Goal: Communication & Community: Answer question/provide support

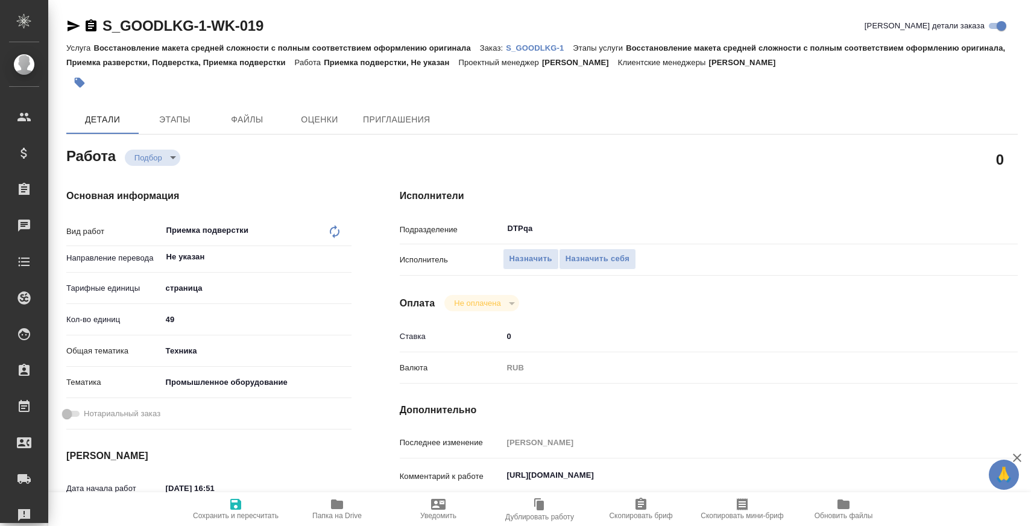
type textarea "x"
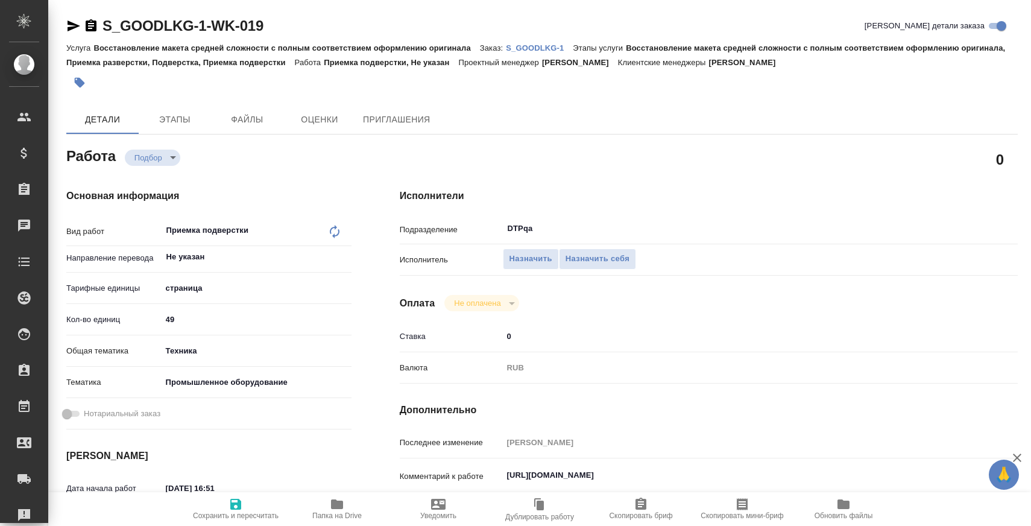
type textarea "x"
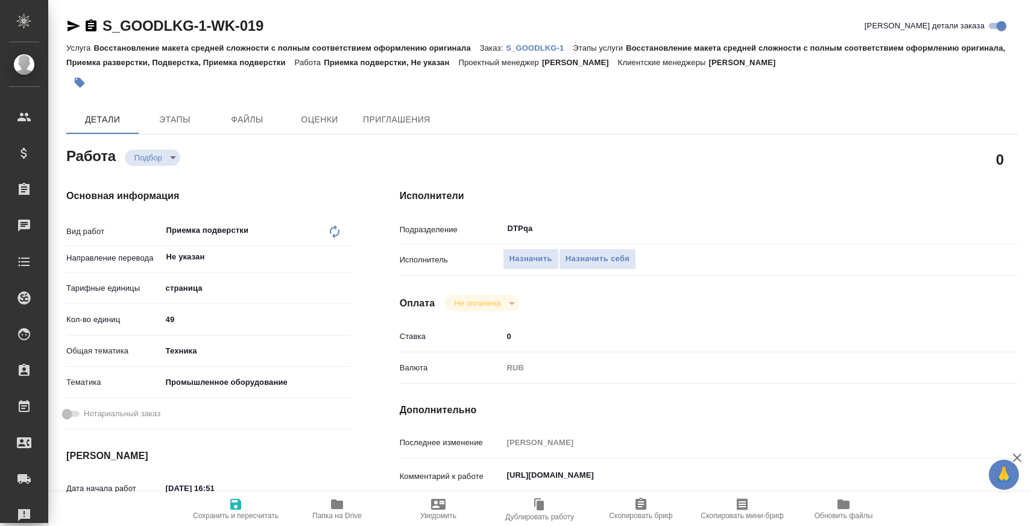
type textarea "x"
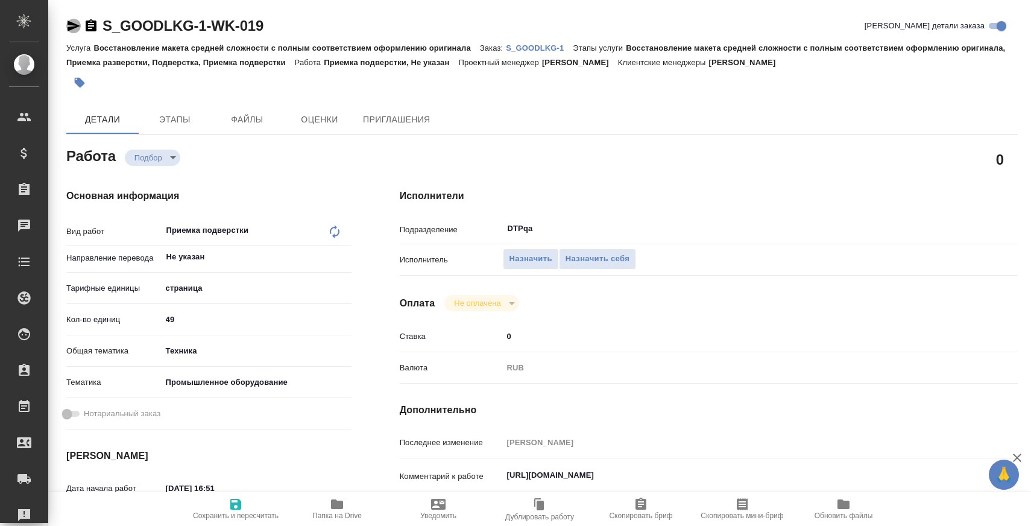
click at [69, 24] on icon "button" at bounding box center [74, 25] width 13 height 11
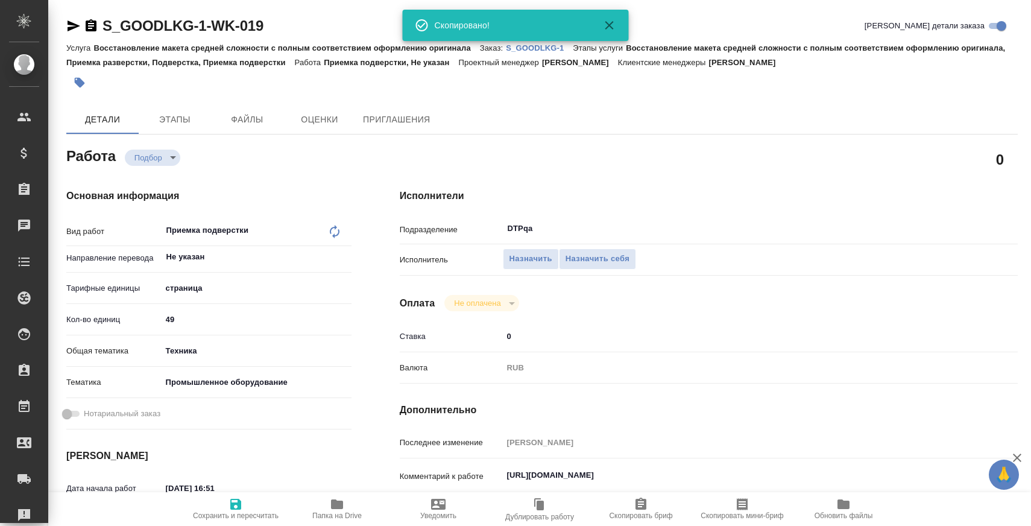
type textarea "x"
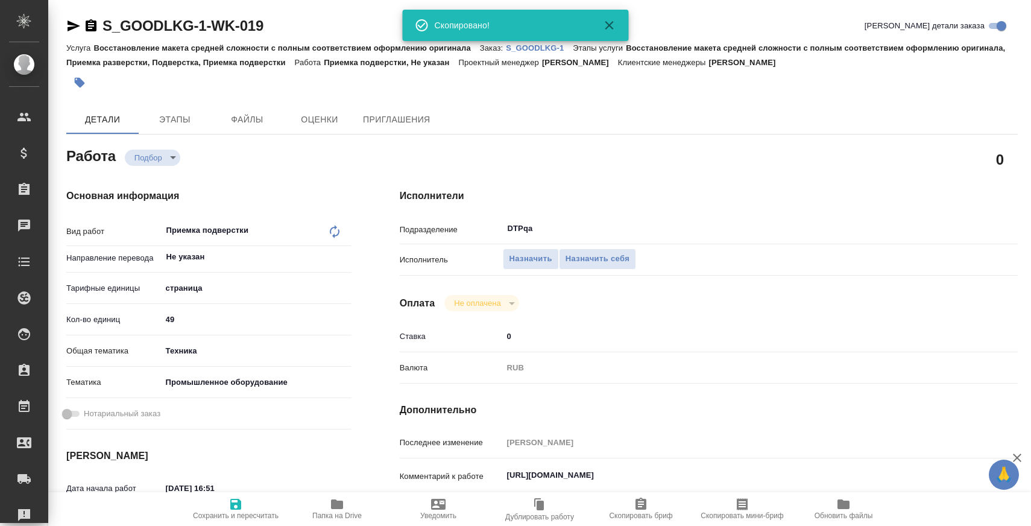
type textarea "x"
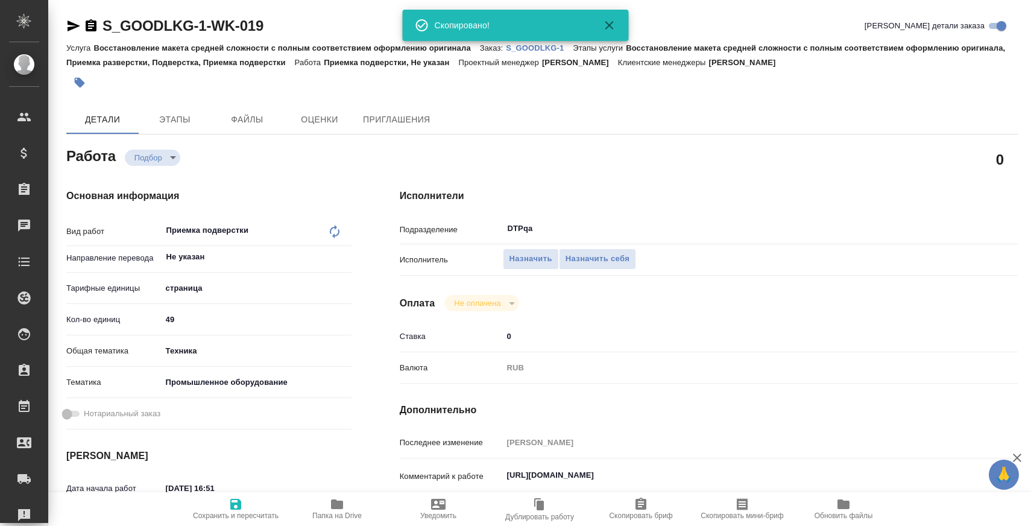
type textarea "x"
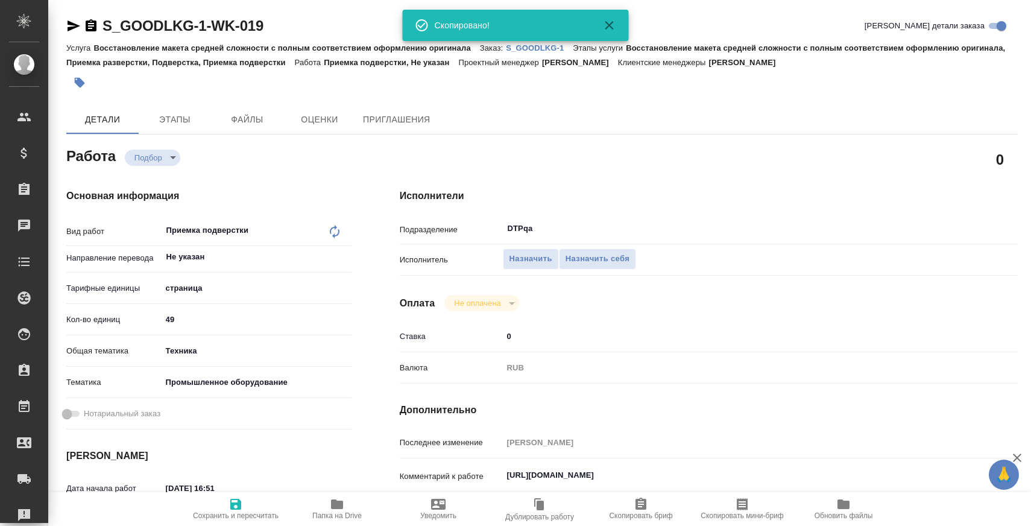
type textarea "x"
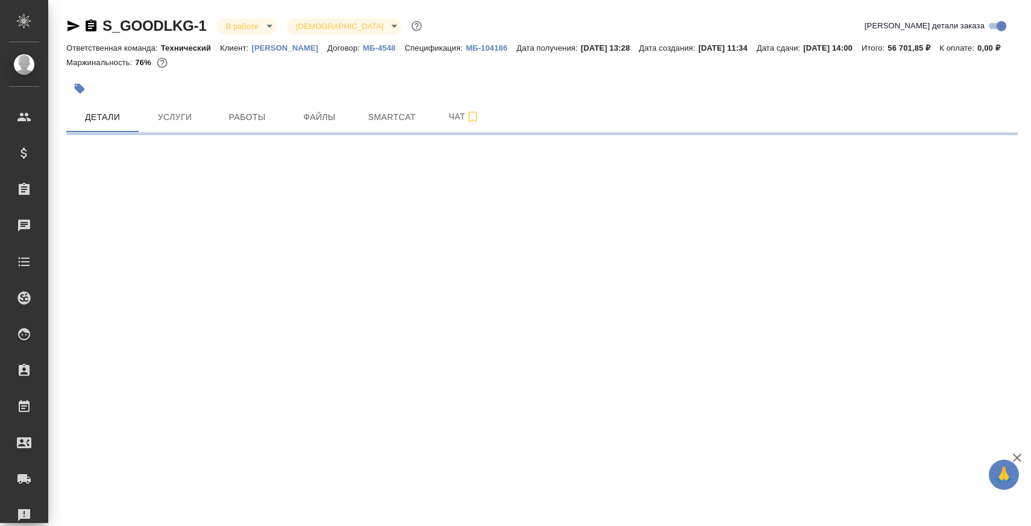
select select "RU"
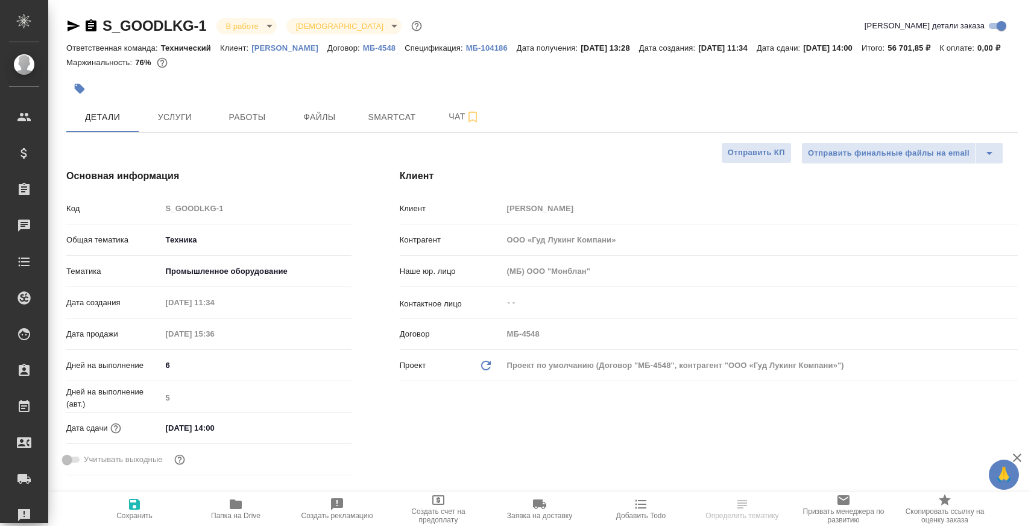
type textarea "x"
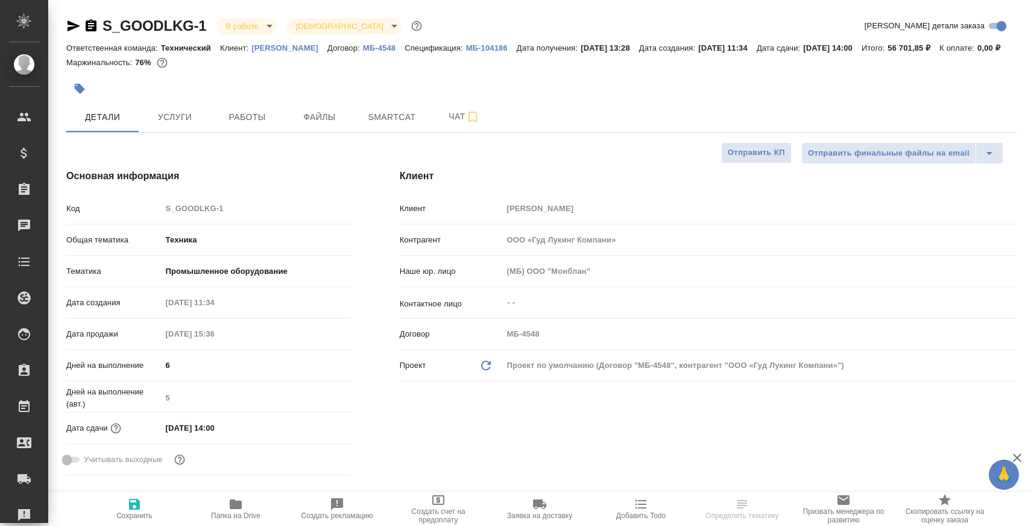
type textarea "x"
click at [266, 125] on span "Работы" at bounding box center [247, 117] width 58 height 15
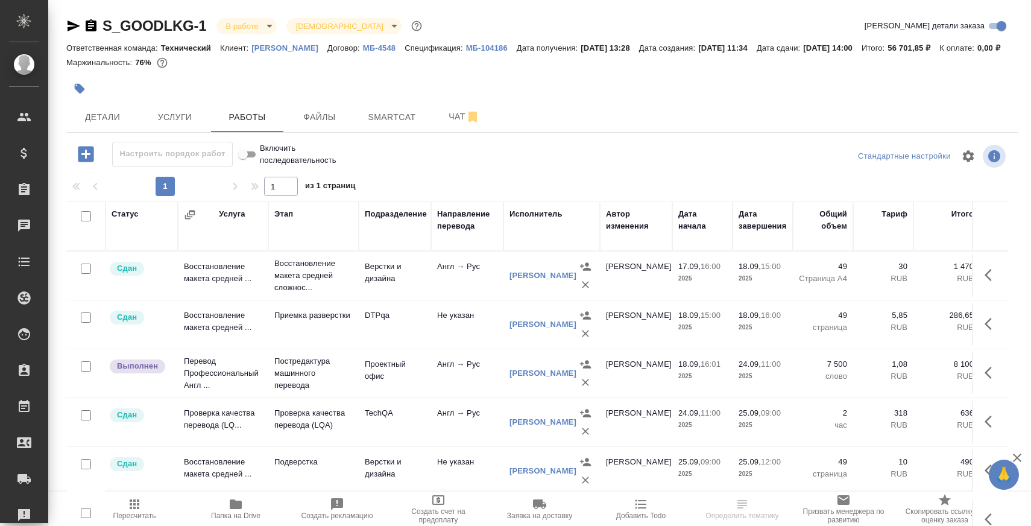
scroll to position [83, 0]
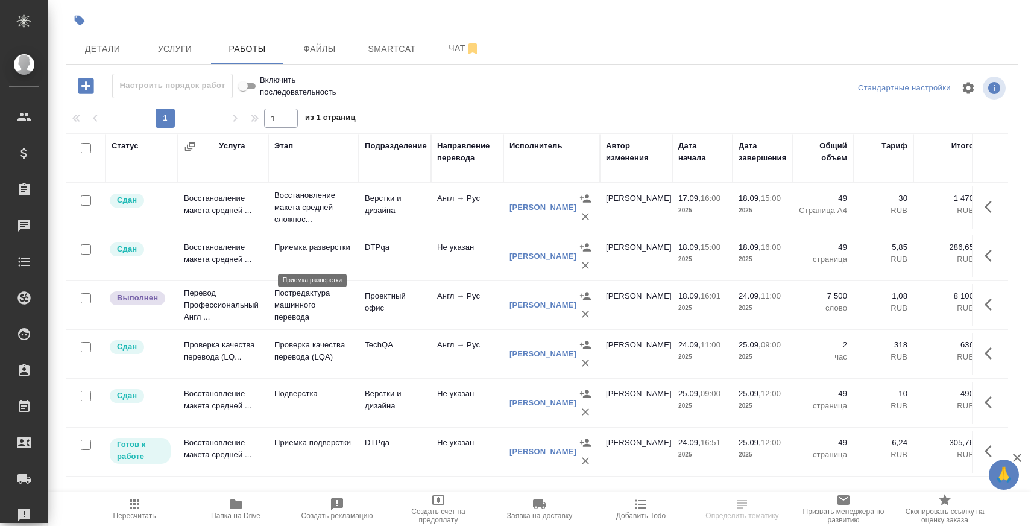
click at [289, 249] on p "Приемка разверстки" at bounding box center [313, 247] width 78 height 12
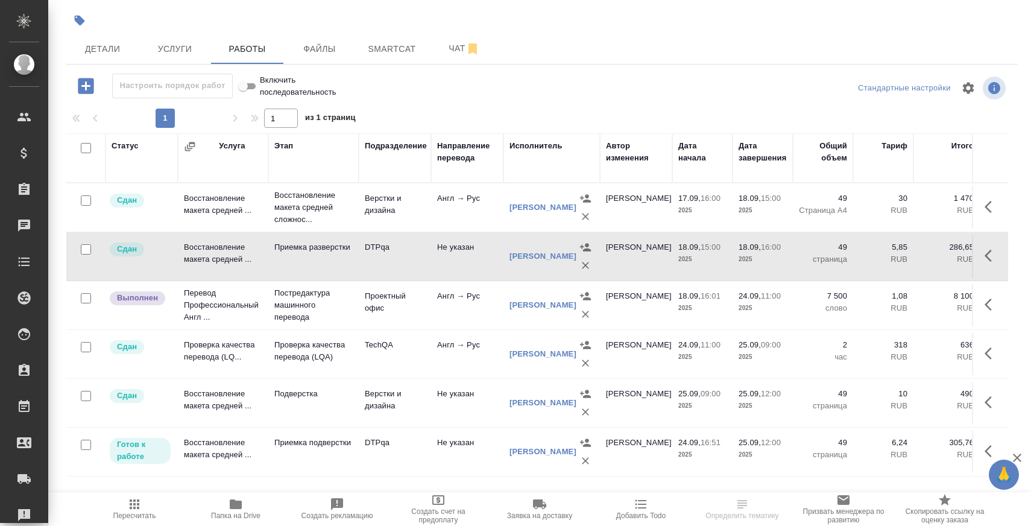
click at [299, 394] on p "Подверстка" at bounding box center [313, 394] width 78 height 12
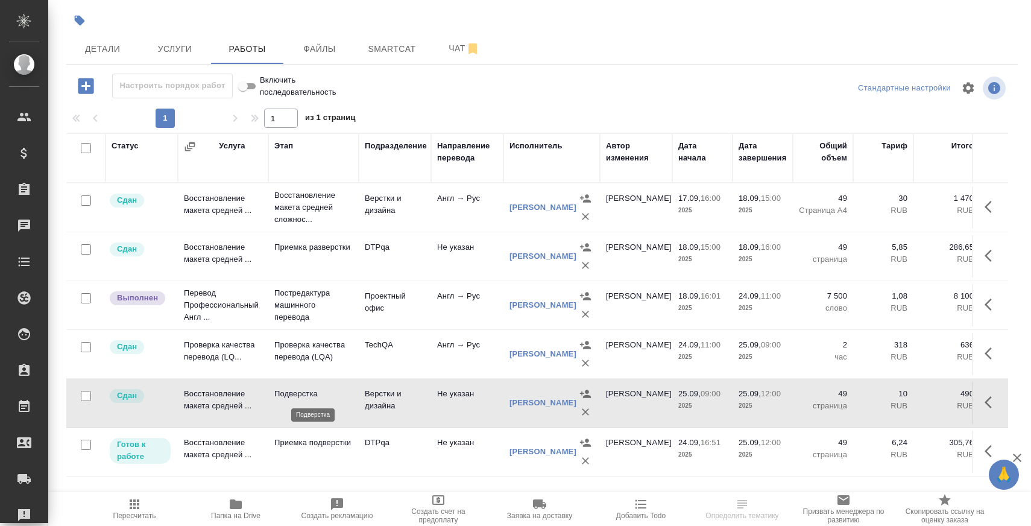
click at [299, 394] on p "Подверстка" at bounding box center [313, 394] width 78 height 12
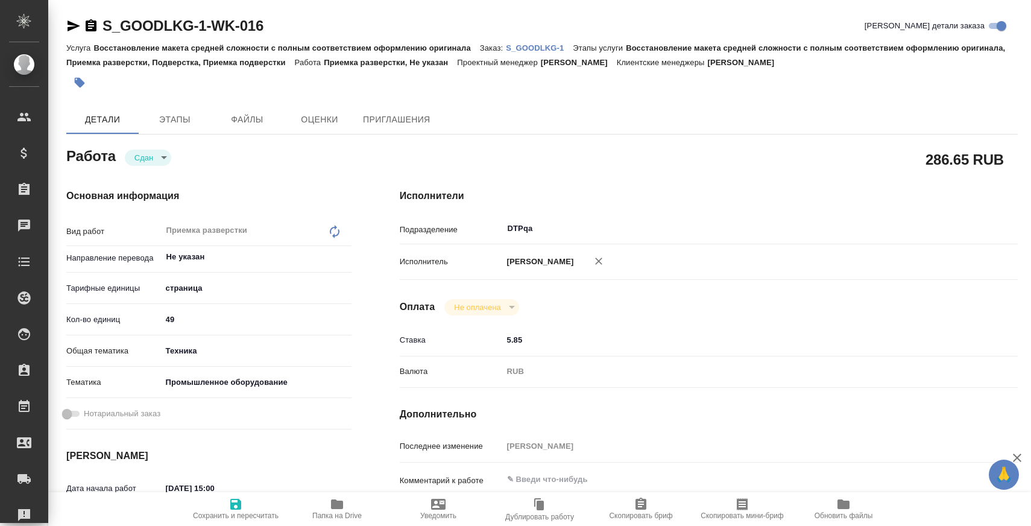
type textarea "x"
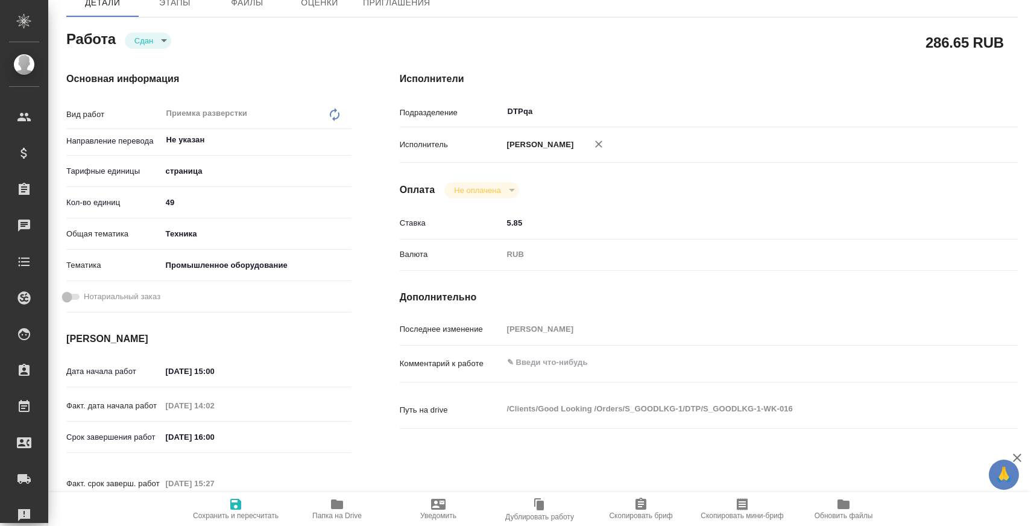
type textarea "x"
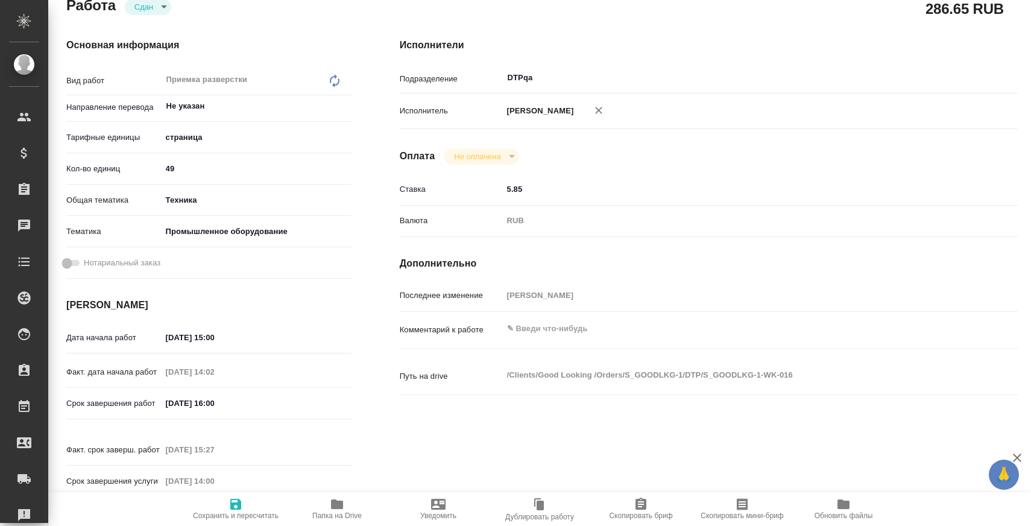
type textarea "x"
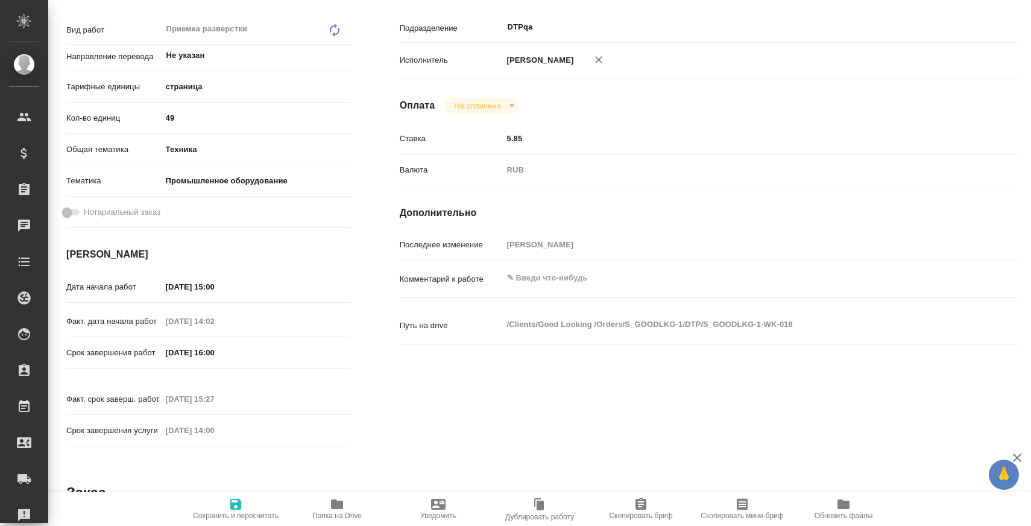
scroll to position [204, 0]
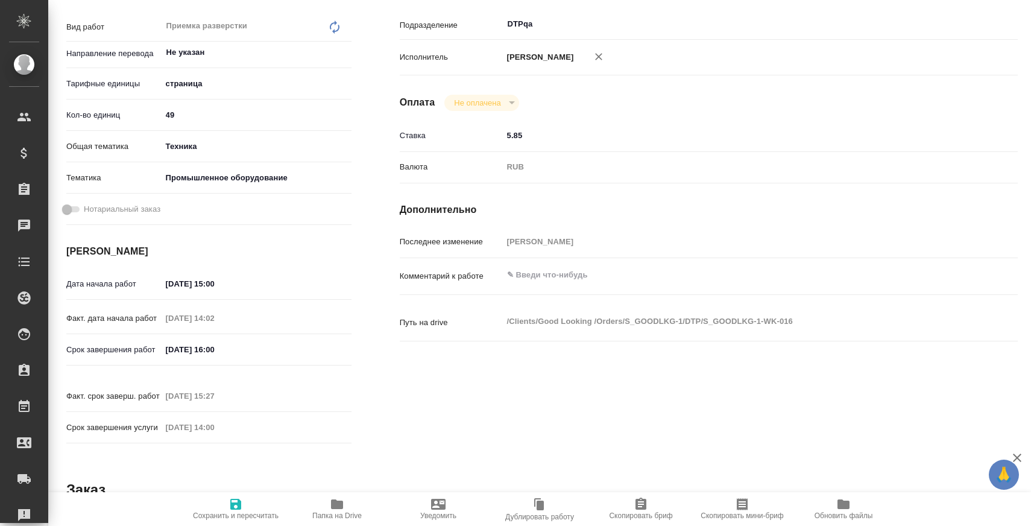
type textarea "x"
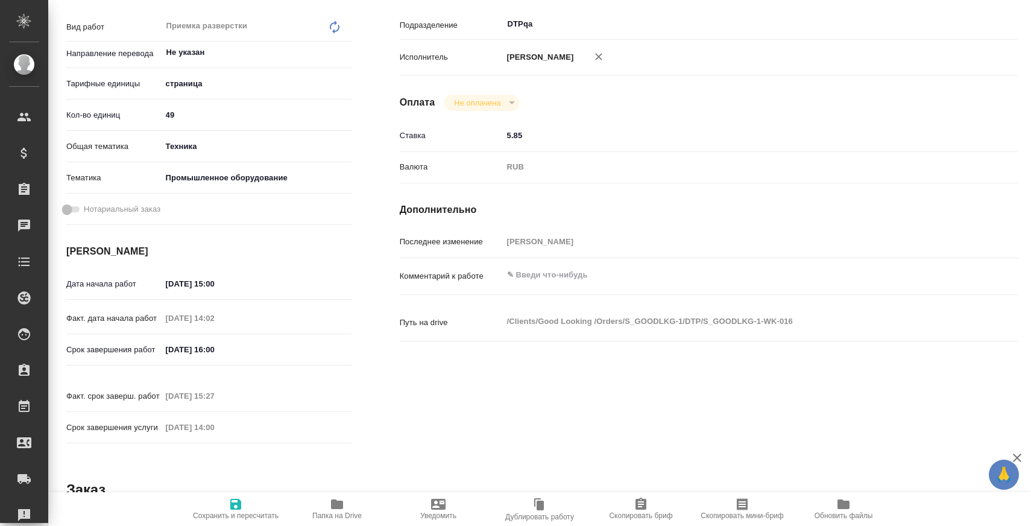
type textarea "x"
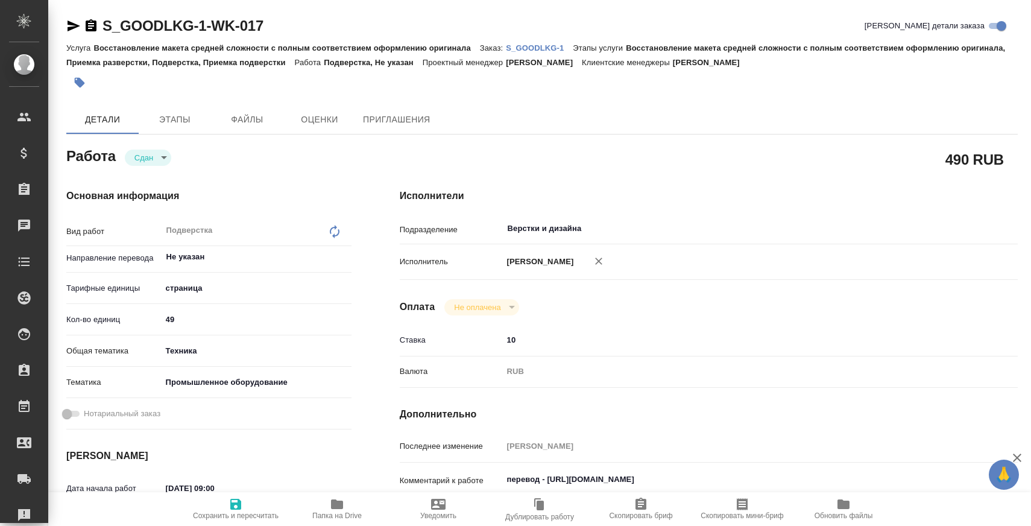
type textarea "x"
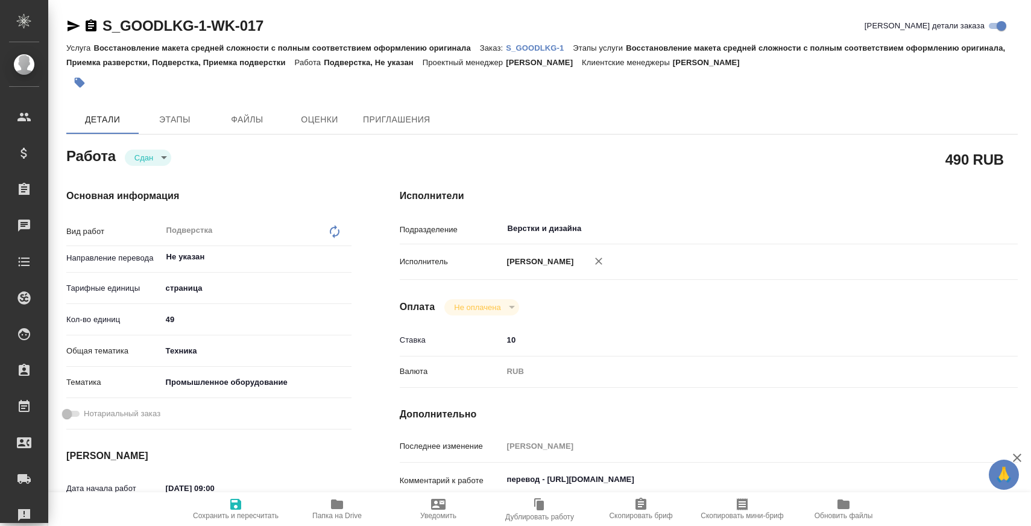
type textarea "x"
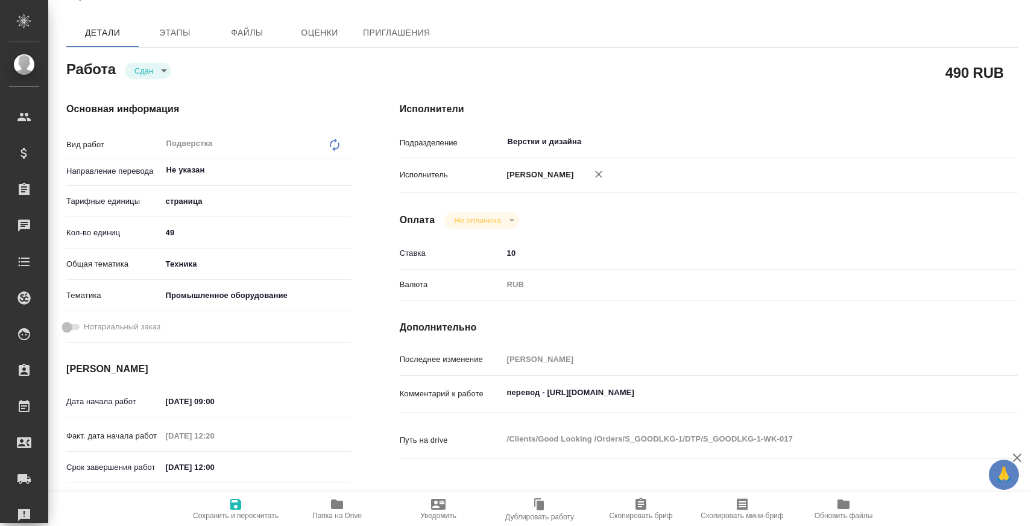
type textarea "x"
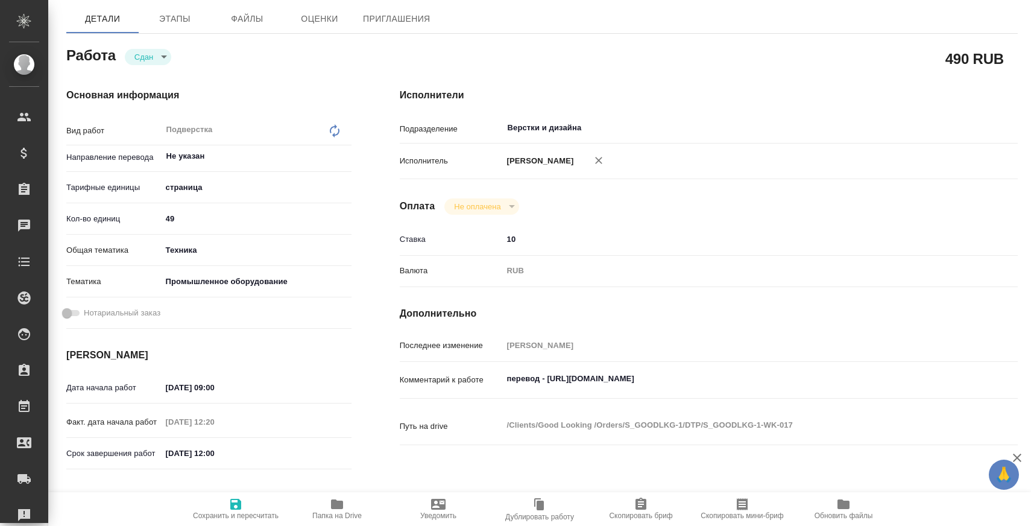
type textarea "x"
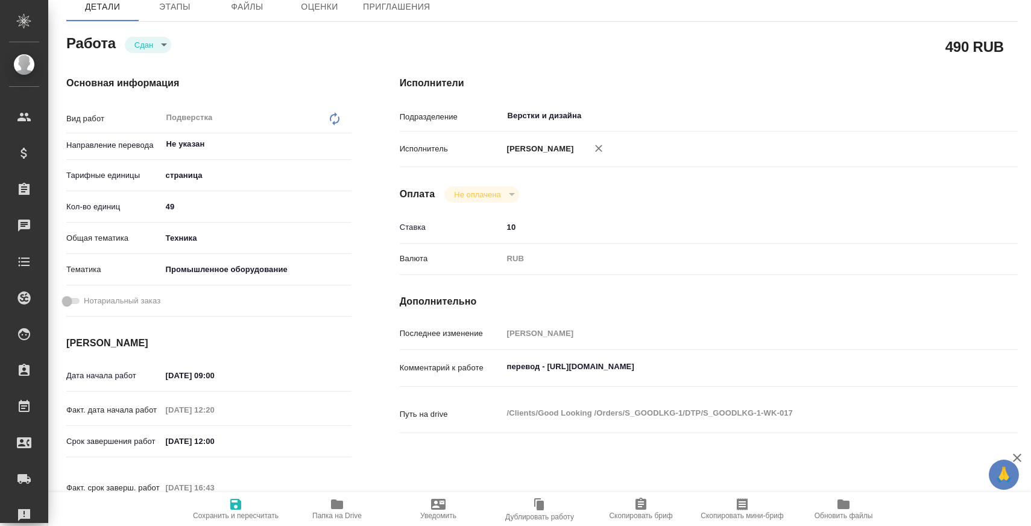
type textarea "x"
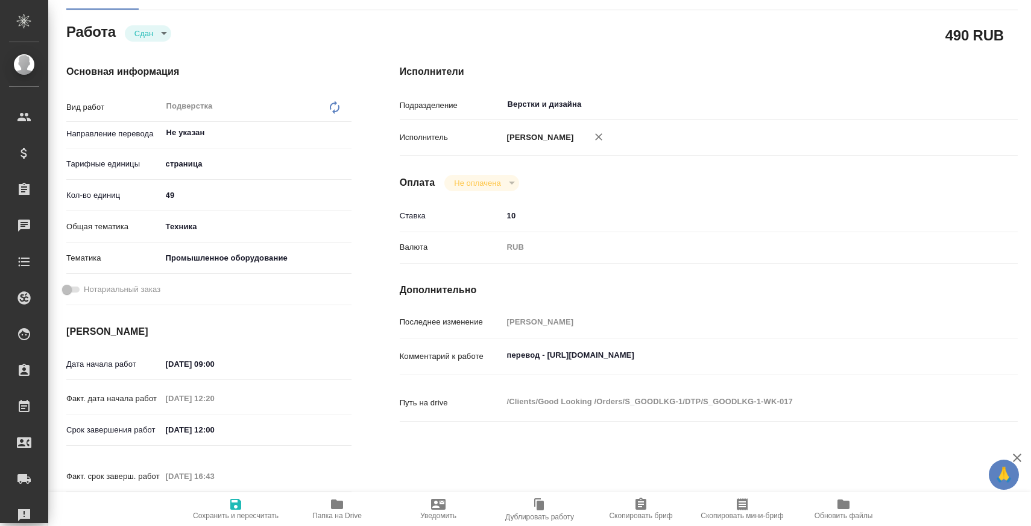
scroll to position [135, 0]
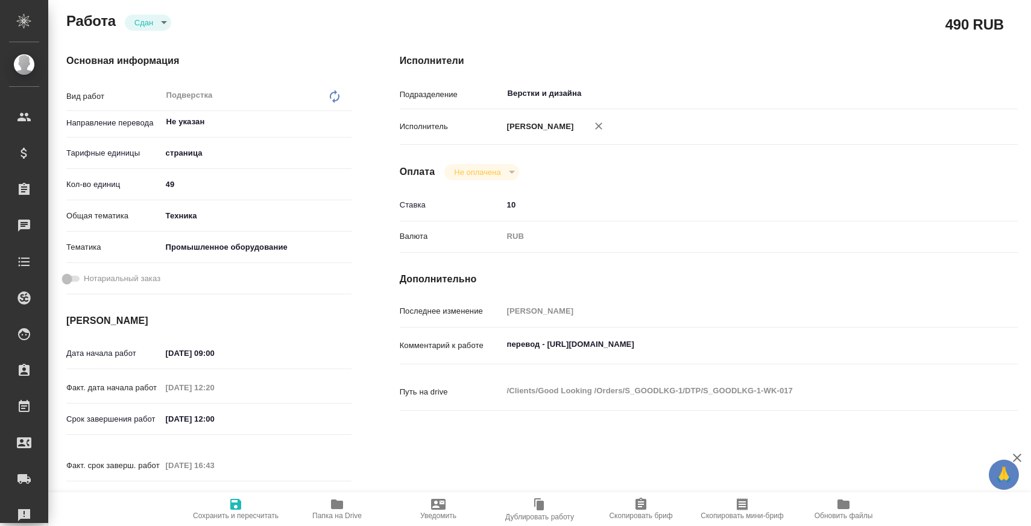
type textarea "x"
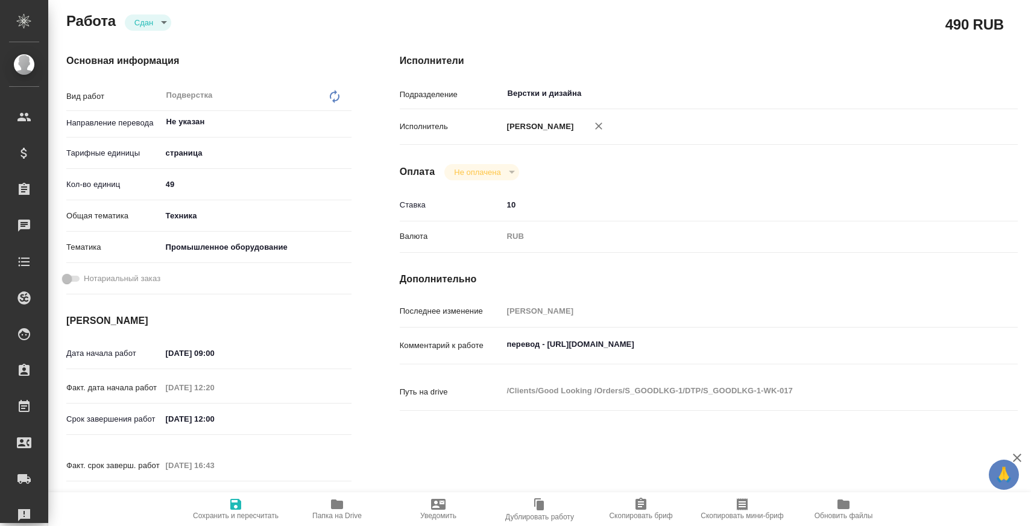
type textarea "x"
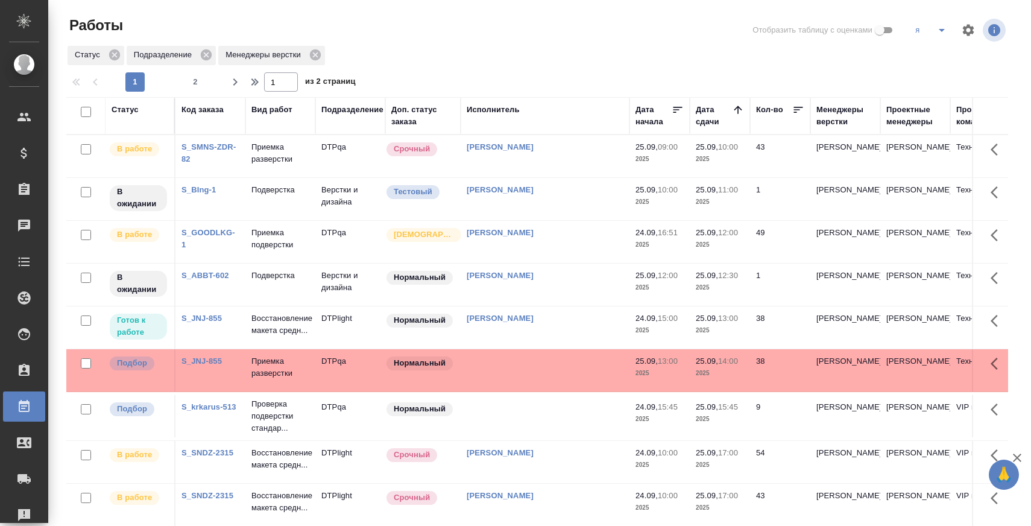
click at [933, 31] on span "split button" at bounding box center [942, 30] width 18 height 14
click at [926, 110] on li "куа" at bounding box center [953, 111] width 95 height 19
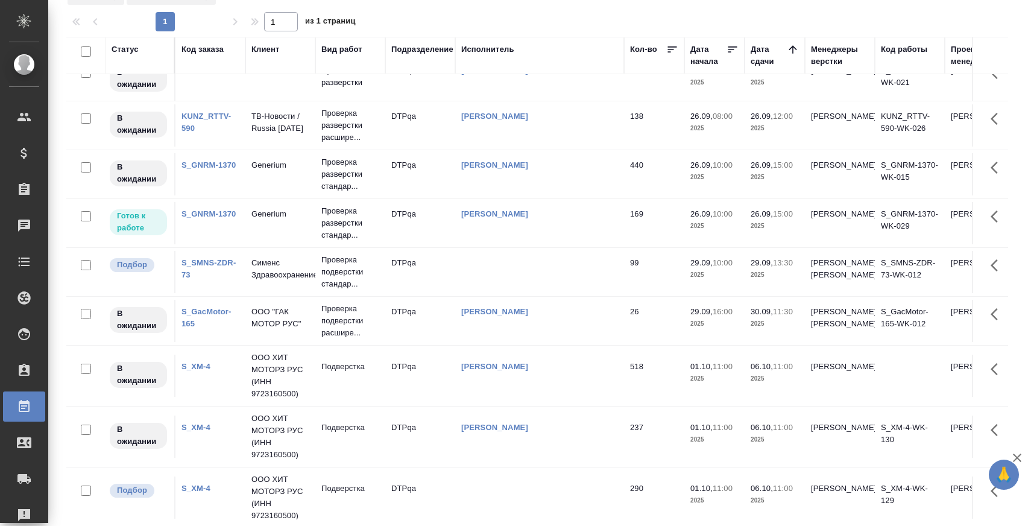
scroll to position [727, 0]
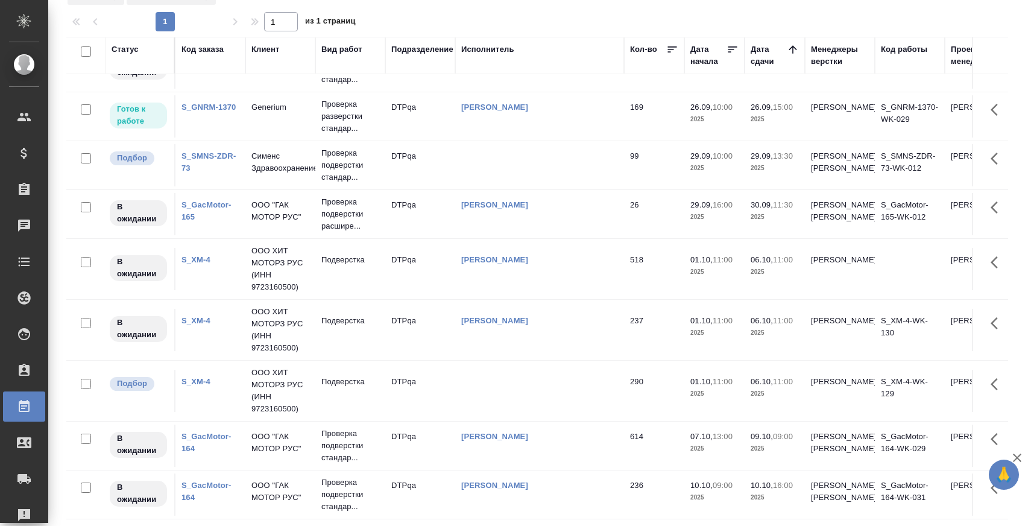
click at [192, 376] on div "S_XM-4" at bounding box center [210, 382] width 58 height 12
click at [185, 376] on div "S_XM-4" at bounding box center [210, 382] width 58 height 12
click at [186, 377] on link "S_XM-4" at bounding box center [195, 381] width 29 height 9
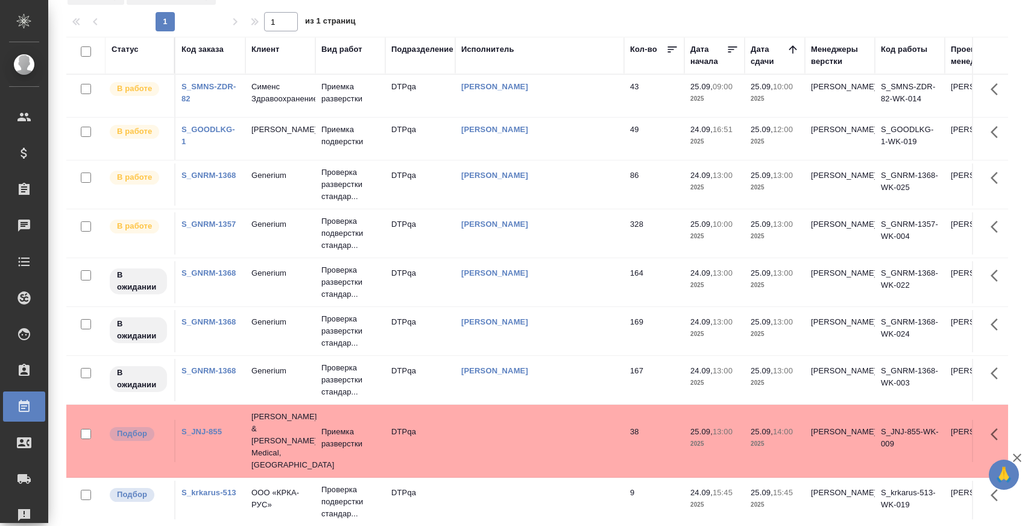
scroll to position [0, 0]
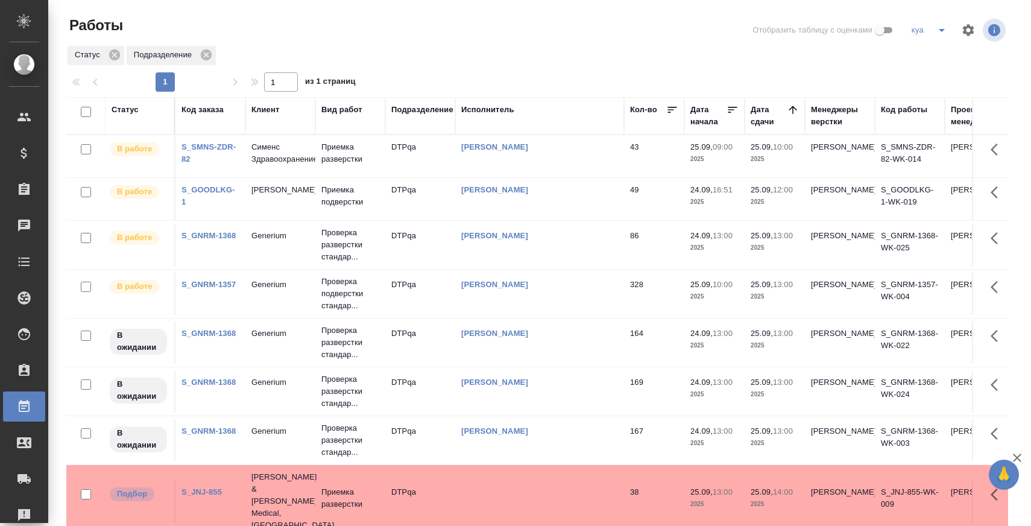
click at [936, 27] on icon "split button" at bounding box center [941, 30] width 14 height 14
click at [928, 77] on li "я" at bounding box center [953, 73] width 95 height 19
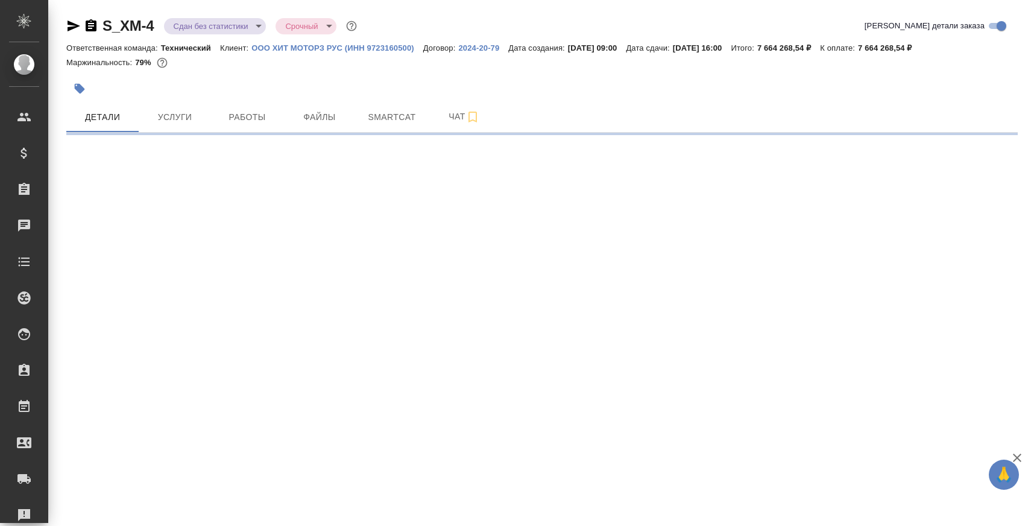
select select "RU"
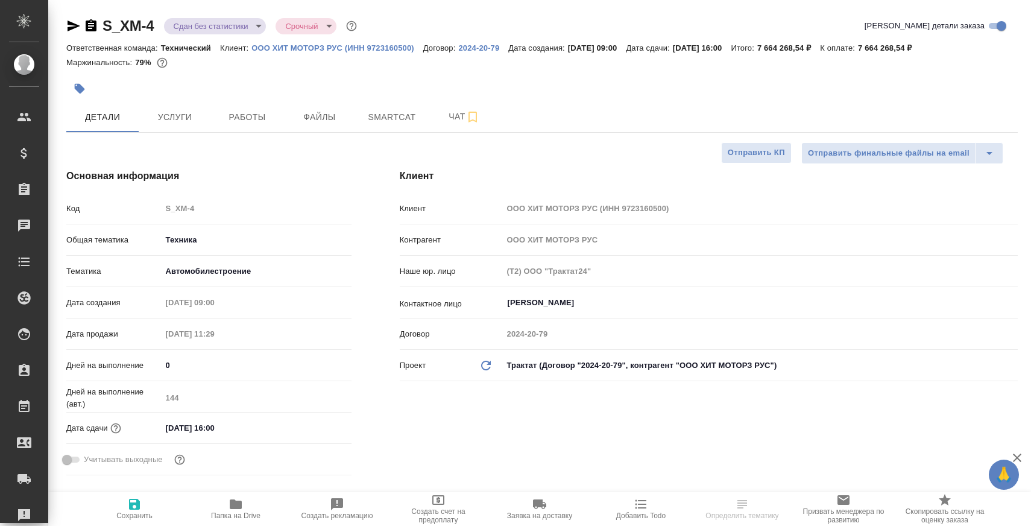
type textarea "x"
click at [251, 102] on button "Работы" at bounding box center [247, 117] width 72 height 30
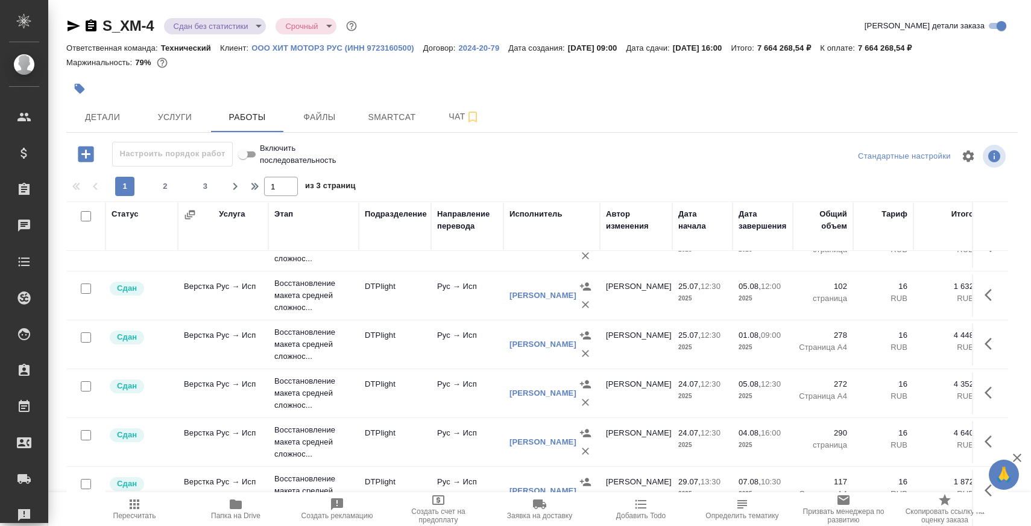
scroll to position [909, 0]
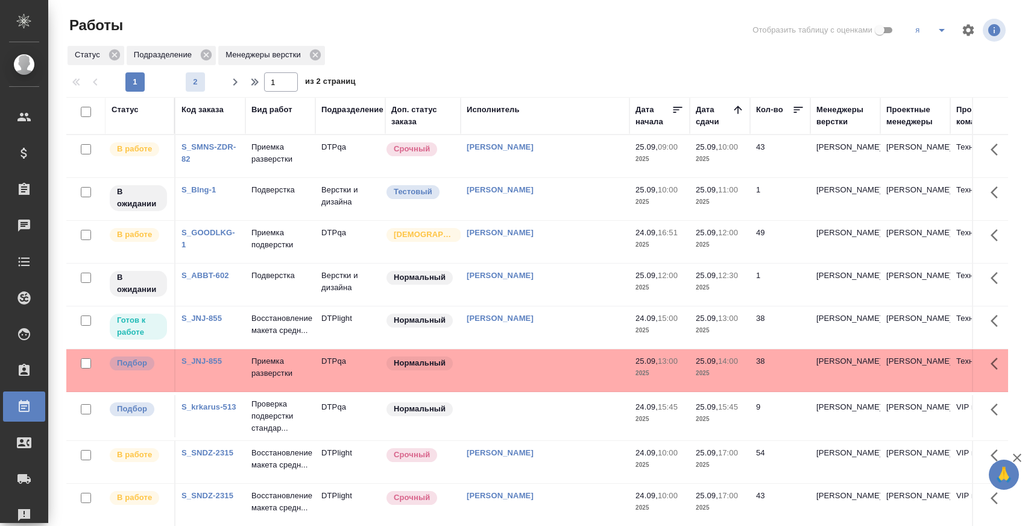
click at [199, 79] on span "2" at bounding box center [195, 82] width 19 height 12
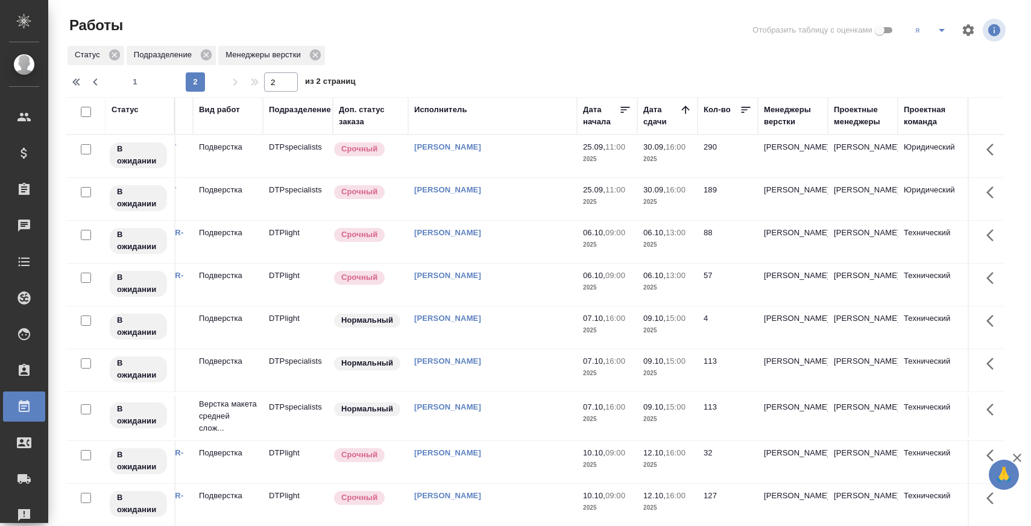
scroll to position [1, 0]
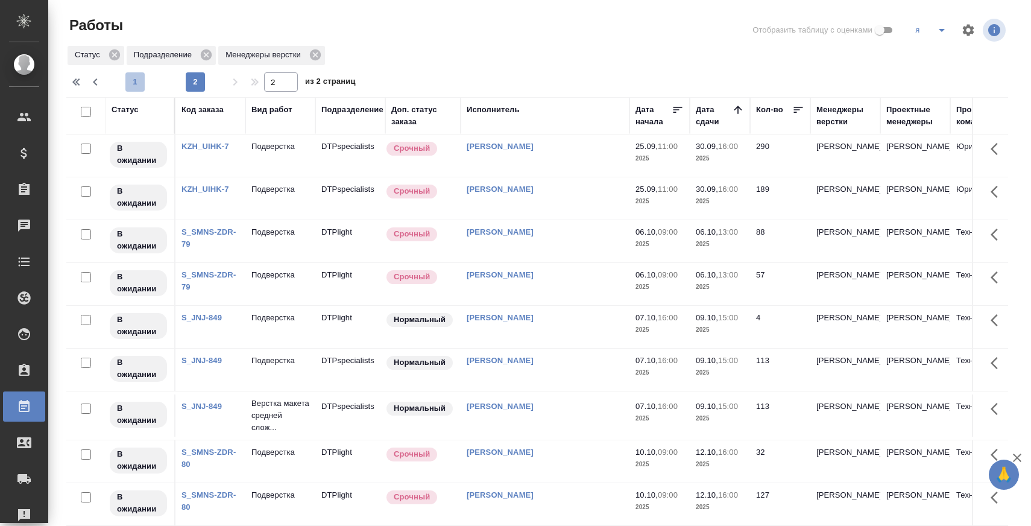
click at [140, 80] on span "1" at bounding box center [134, 82] width 19 height 12
type input "1"
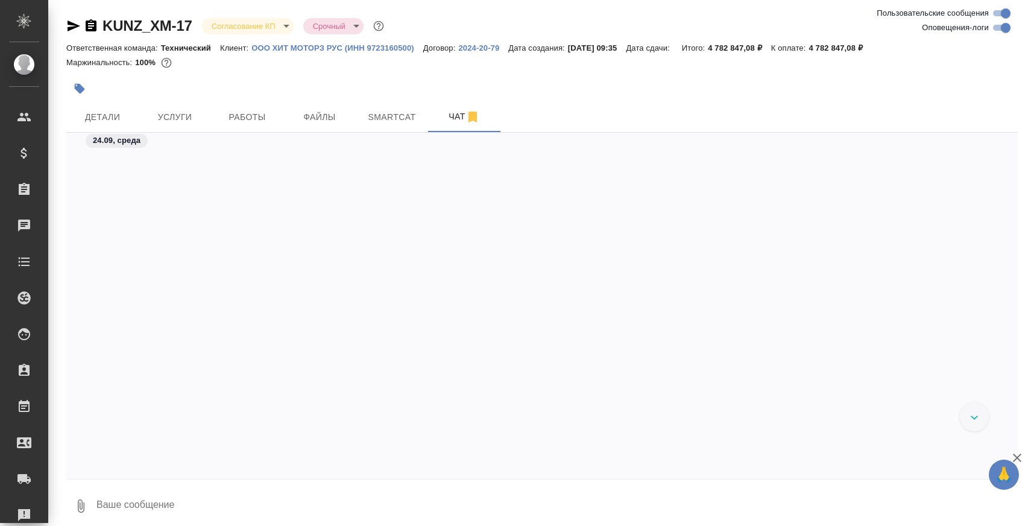
scroll to position [8, 0]
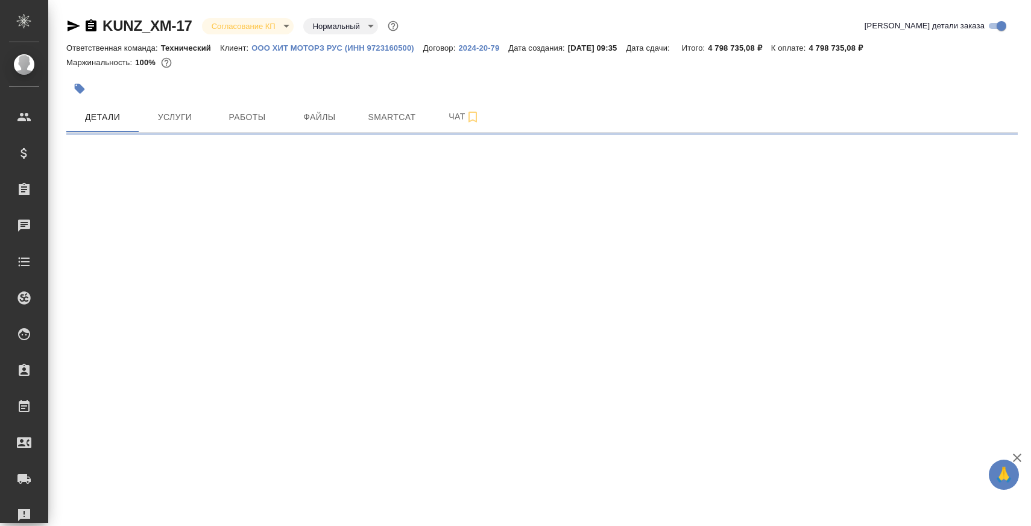
select select "RU"
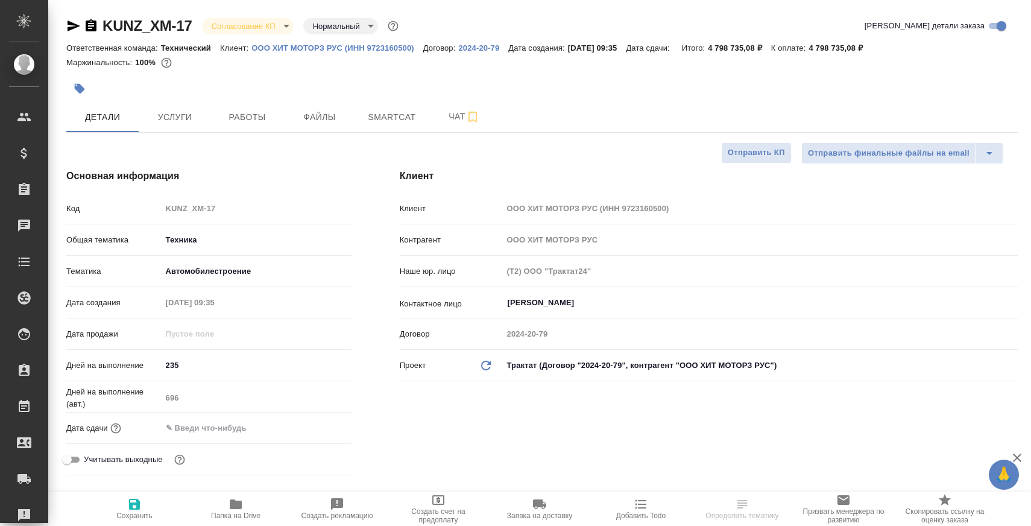
type textarea "x"
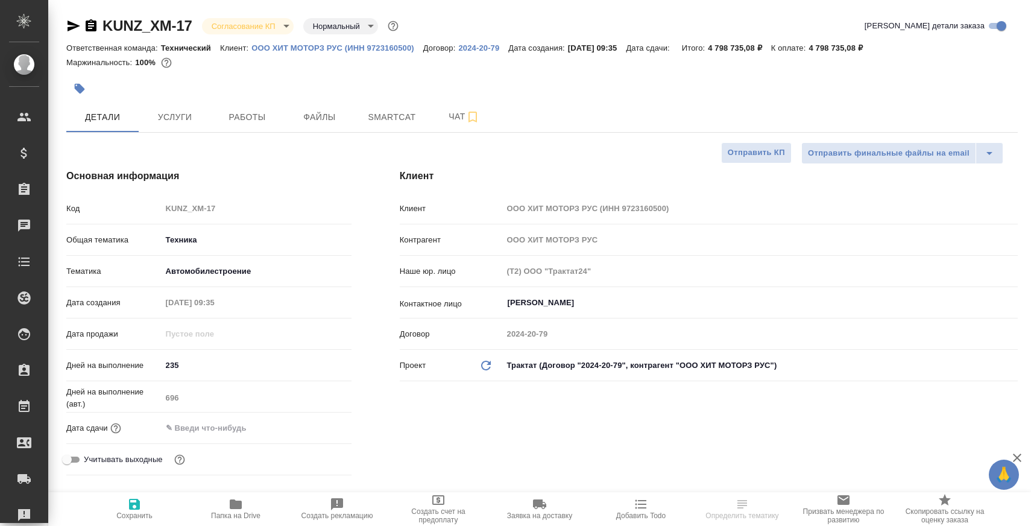
type textarea "x"
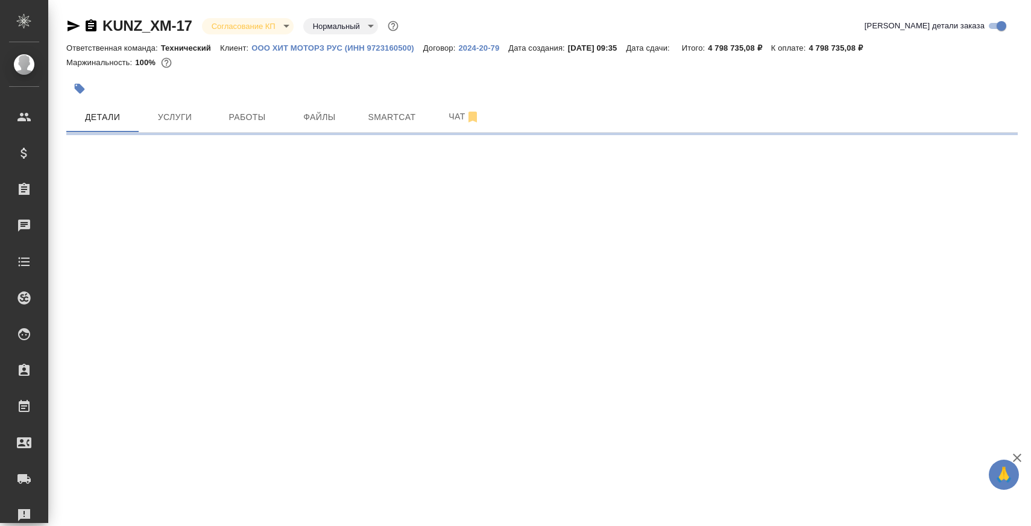
select select "RU"
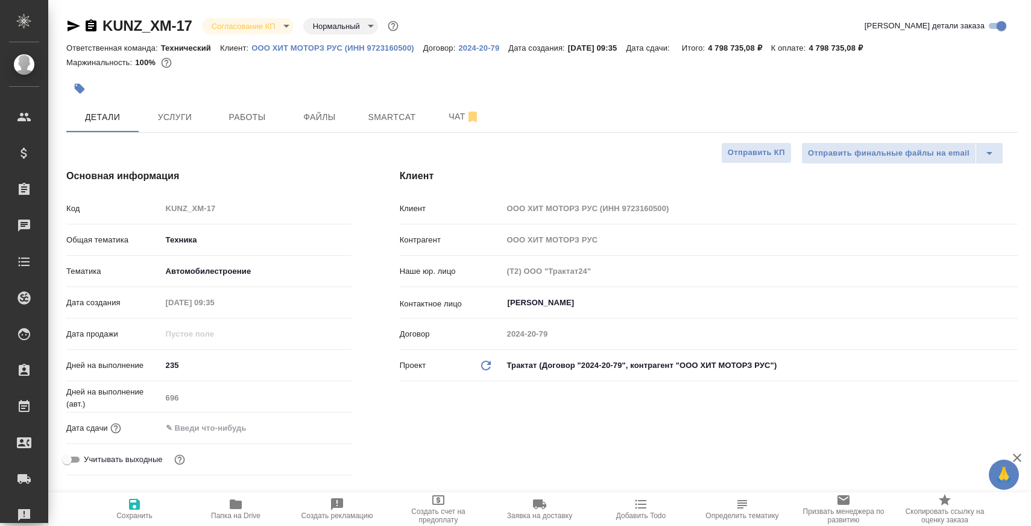
type textarea "x"
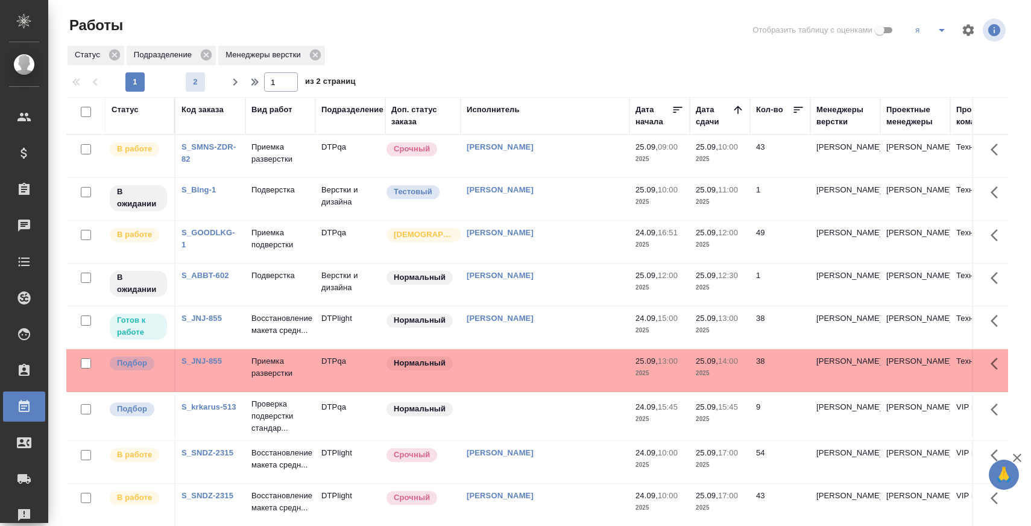
click at [190, 72] on button "2" at bounding box center [195, 81] width 19 height 19
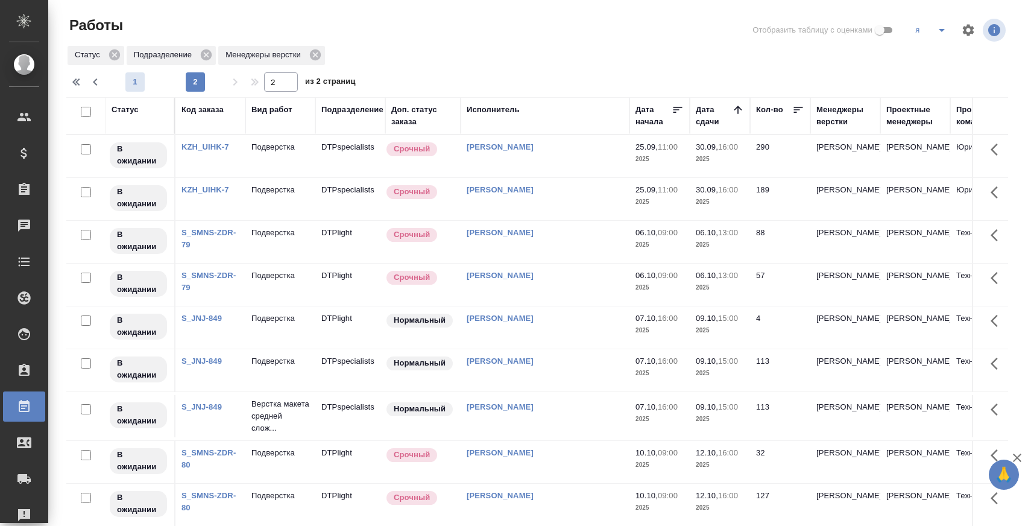
click at [138, 75] on button "1" at bounding box center [134, 81] width 19 height 19
type input "1"
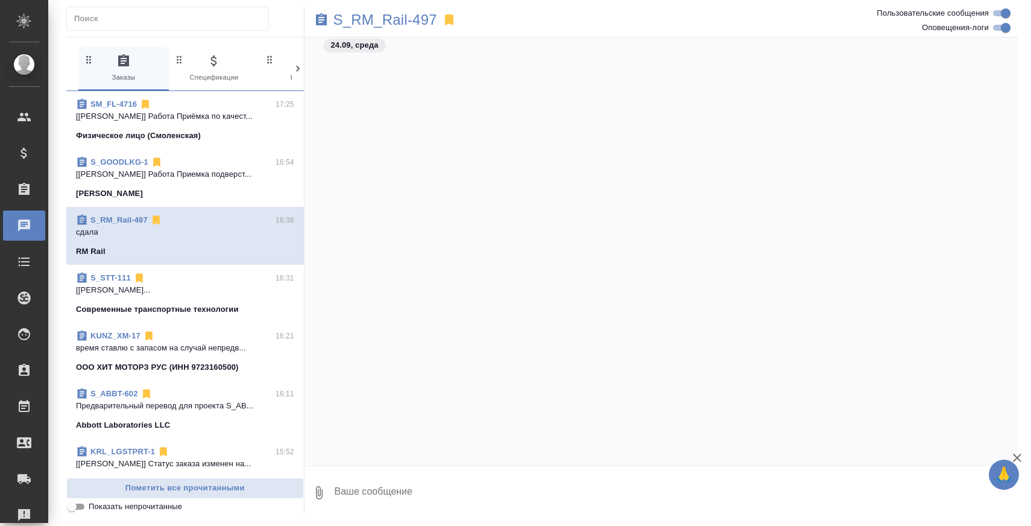
scroll to position [5852, 0]
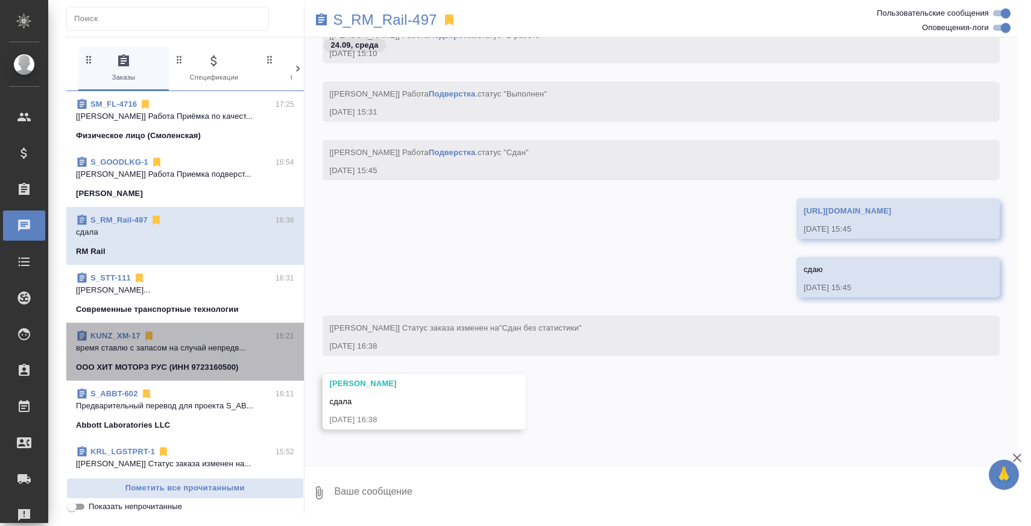
click at [119, 337] on link "KUNZ_XM-17" at bounding box center [115, 335] width 50 height 9
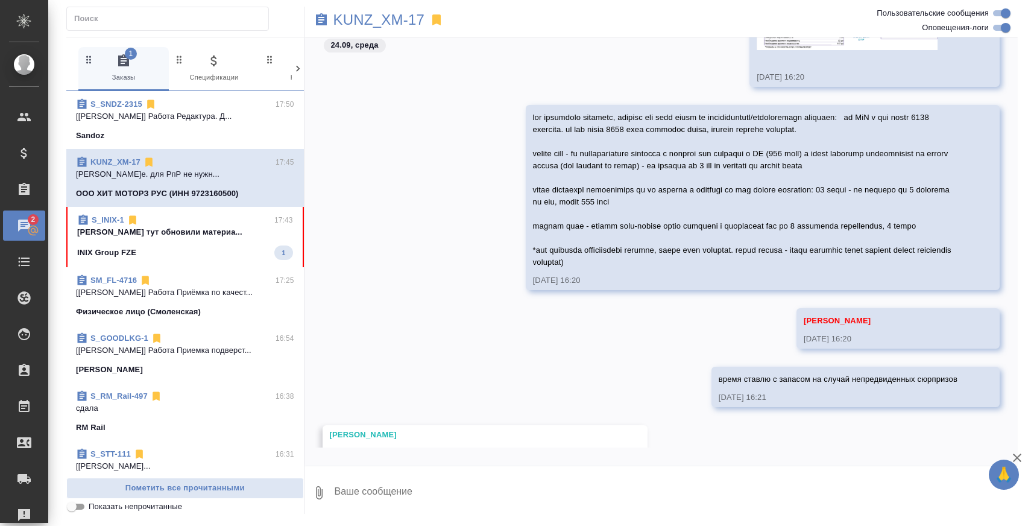
scroll to position [10357, 0]
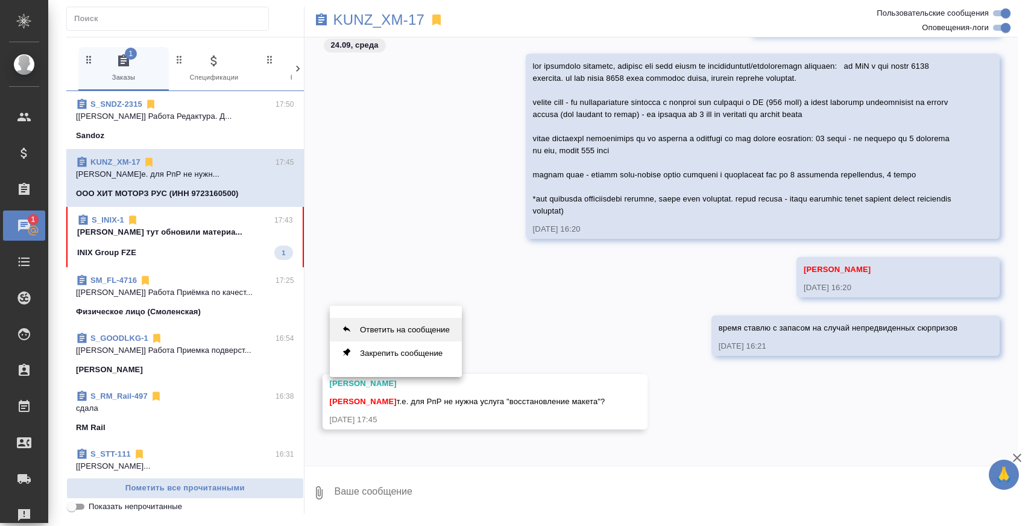
click at [423, 335] on button "Ответить на сообщение" at bounding box center [396, 330] width 132 height 24
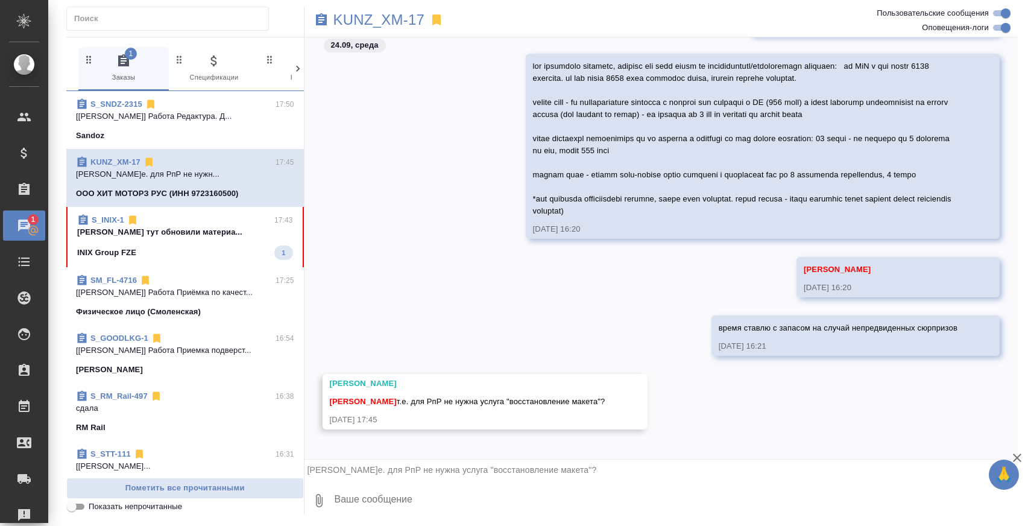
click at [484, 485] on textarea at bounding box center [675, 500] width 685 height 41
type textarea "т"
drag, startPoint x: 497, startPoint y: 502, endPoint x: 731, endPoint y: 499, distance: 233.3
click at [726, 500] on textarea "нет конечно, они же дита прислали, они сразу на перевод уходят" at bounding box center [665, 500] width 665 height 41
type textarea "нет конечно, они же дита прислали"
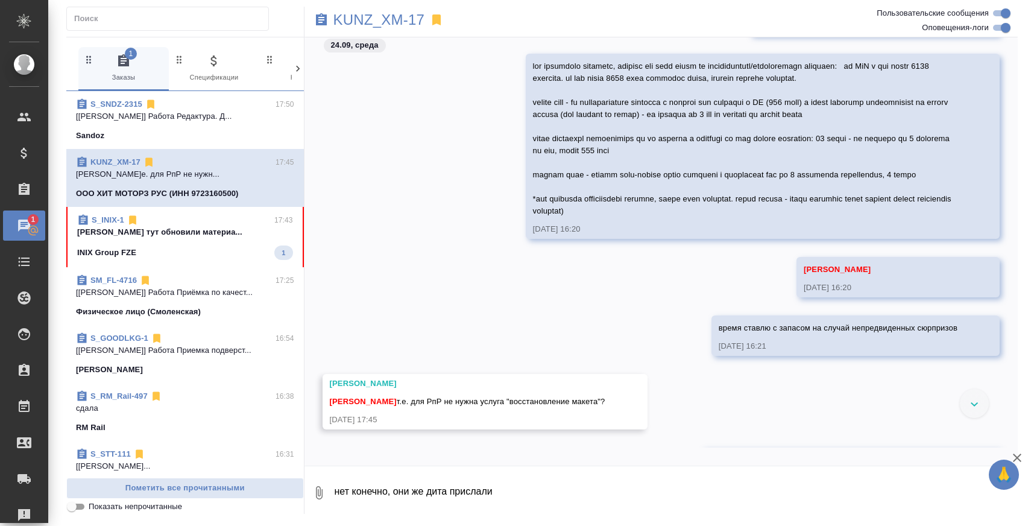
scroll to position [10440, 0]
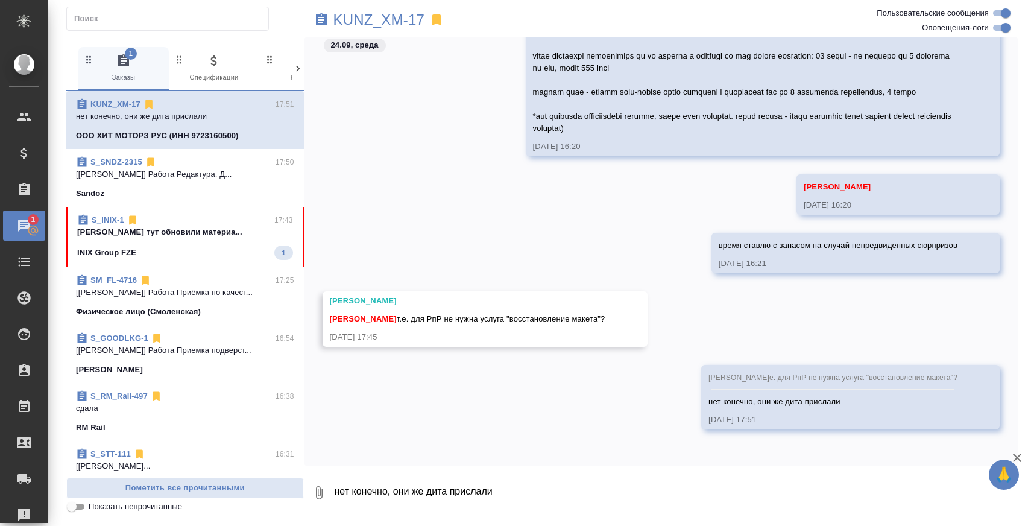
click at [229, 251] on div "INIX Group FZE 1" at bounding box center [185, 252] width 216 height 14
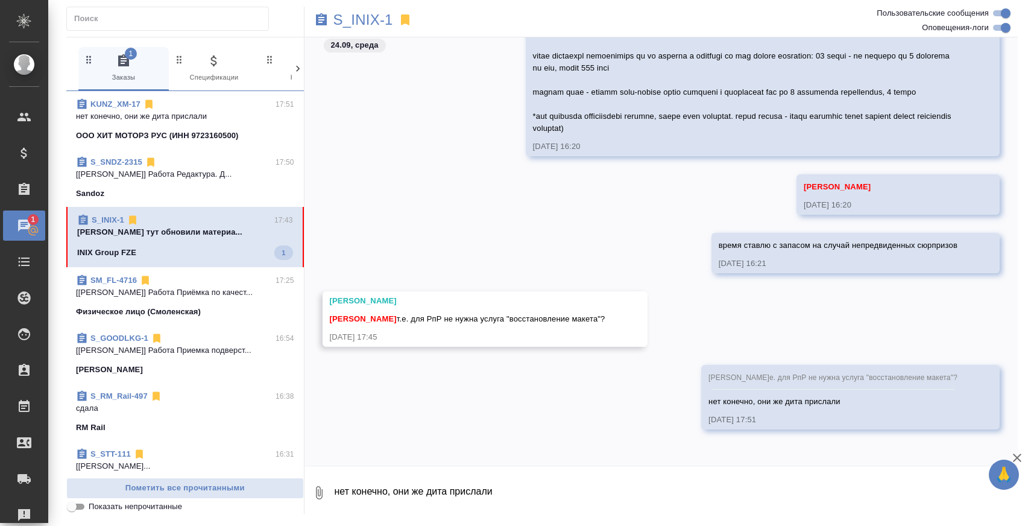
scroll to position [3022, 0]
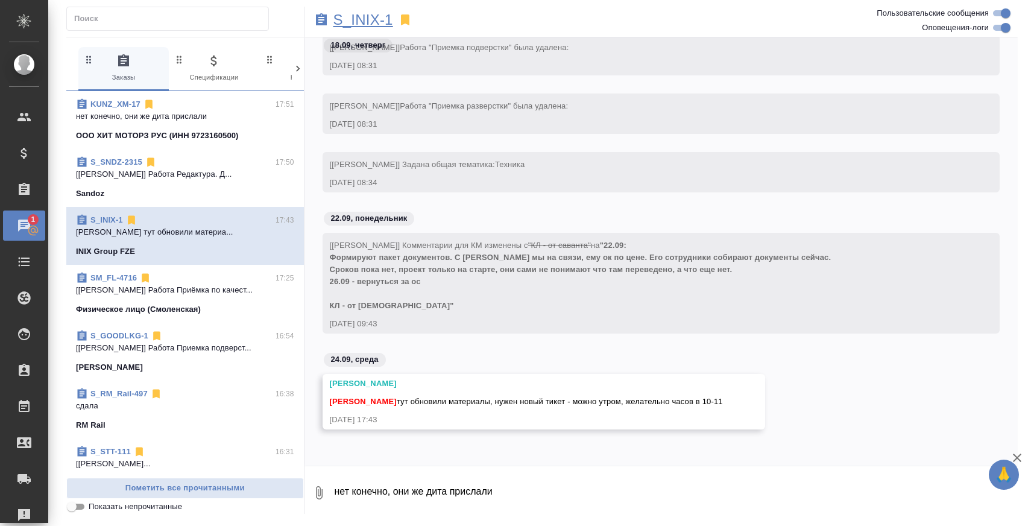
click at [373, 15] on p "S_INIX-1" at bounding box center [363, 20] width 60 height 12
click at [211, 122] on span "KUNZ_XM-17 17:51 А РпЭ почему тогда эта услуга есть? ООО ХИТ МОТОРЗ РУС (ИНН 97…" at bounding box center [185, 121] width 218 height 46
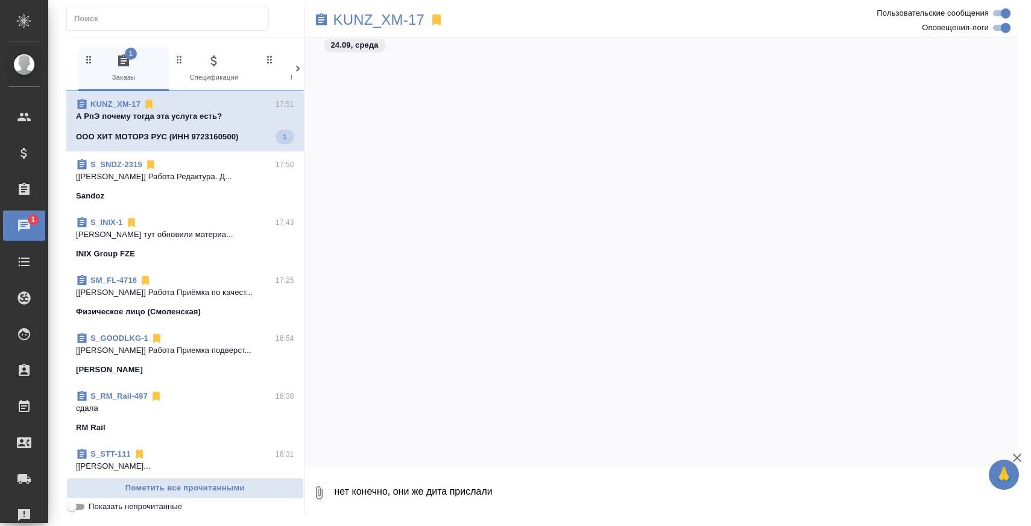
scroll to position [9907, 0]
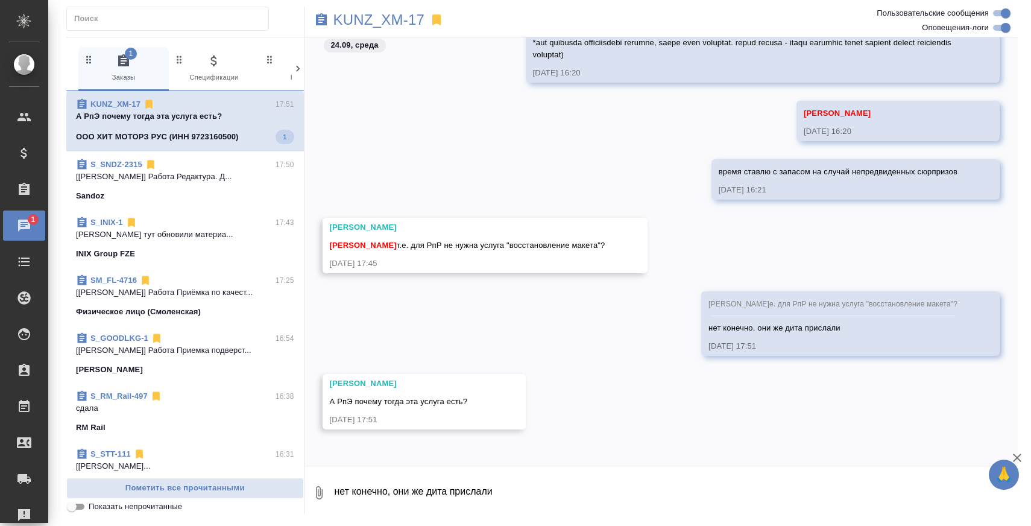
click at [418, 479] on textarea "нет конечно, они же дита прислали" at bounding box center [675, 492] width 685 height 41
click at [408, 490] on textarea "нет конечно, они же дита прислали" at bounding box center [675, 492] width 685 height 41
type textarea "потому что РпЭ мы переверстываем в индиз по брендубуку"
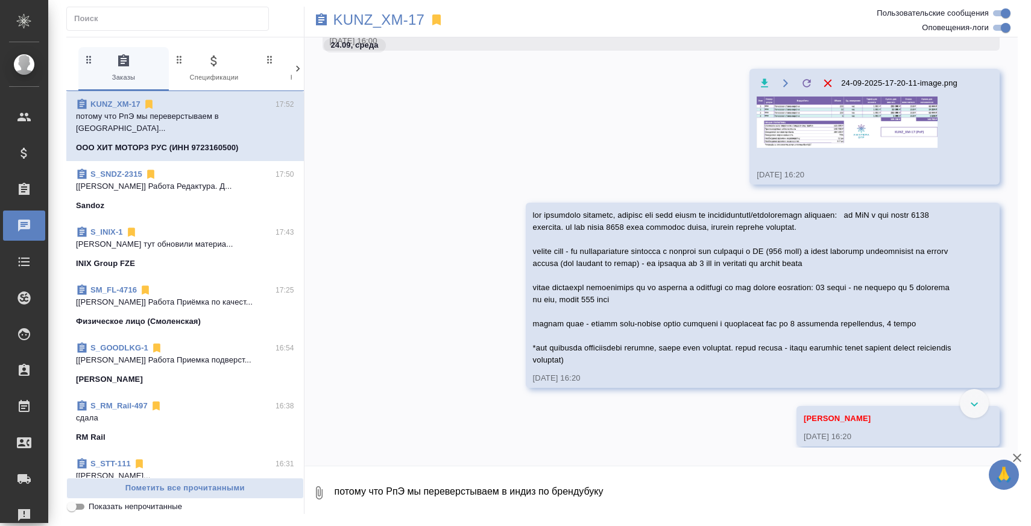
scroll to position [9618, 0]
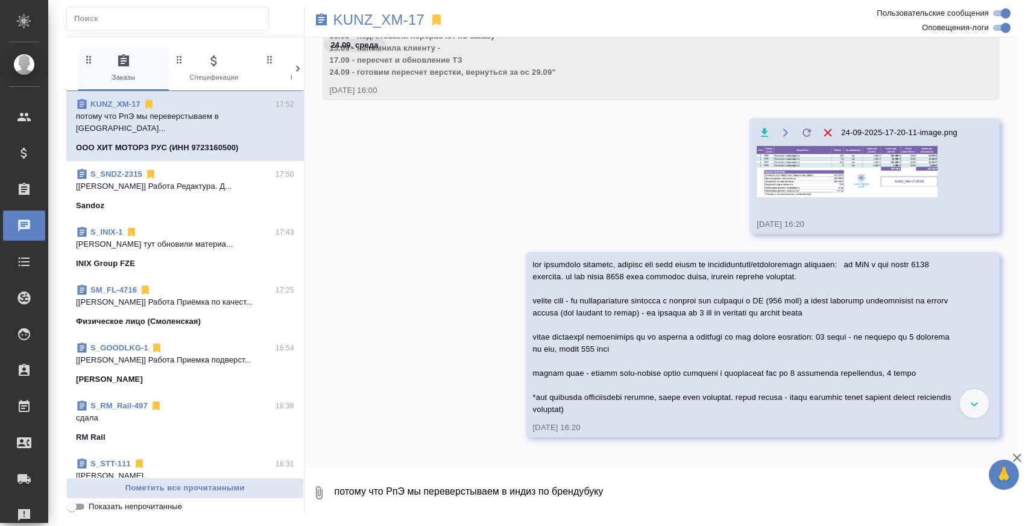
click at [799, 171] on img at bounding box center [847, 171] width 181 height 51
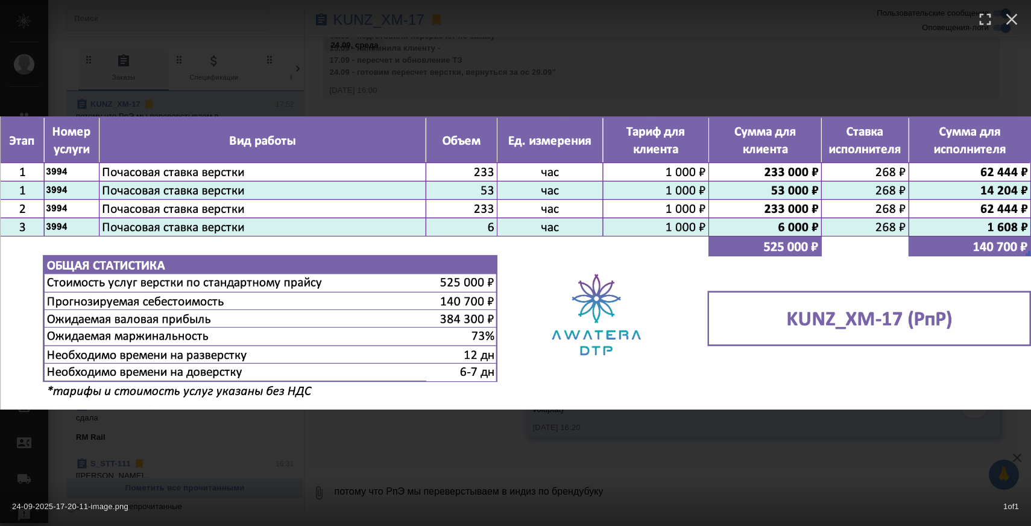
click at [767, 72] on div "24-09-2025-17-20-11-image.png 1 of 1" at bounding box center [515, 263] width 1031 height 526
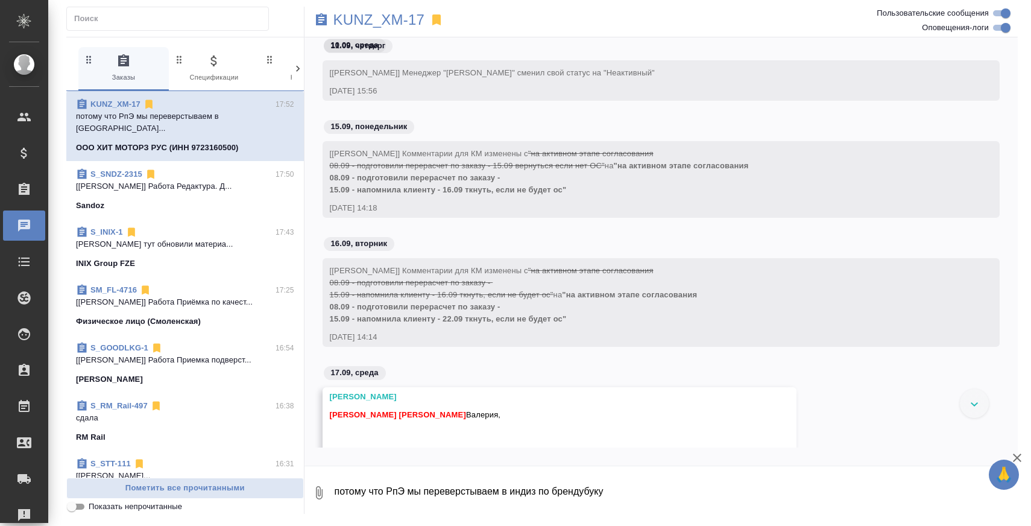
scroll to position [8693, 0]
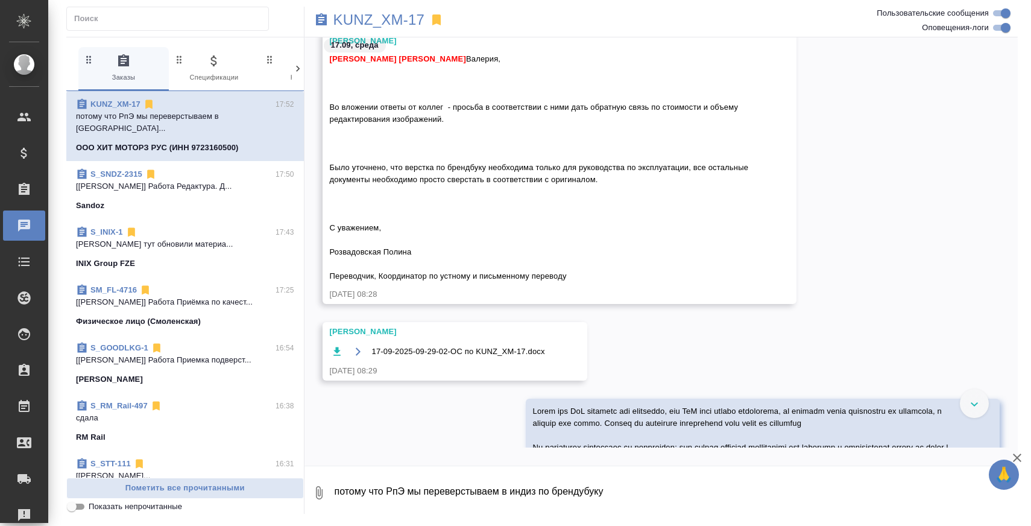
click at [973, 403] on icon at bounding box center [975, 404] width 8 height 4
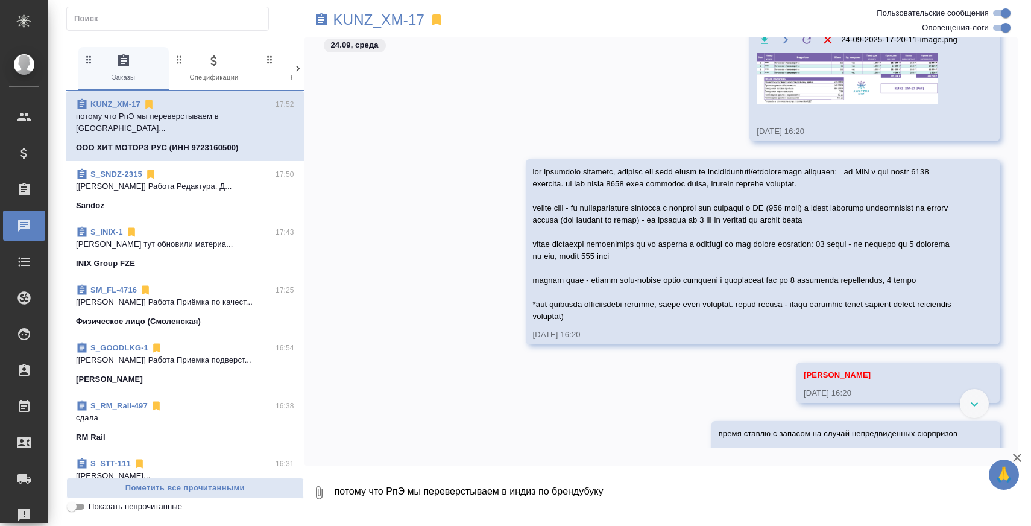
scroll to position [11700, 0]
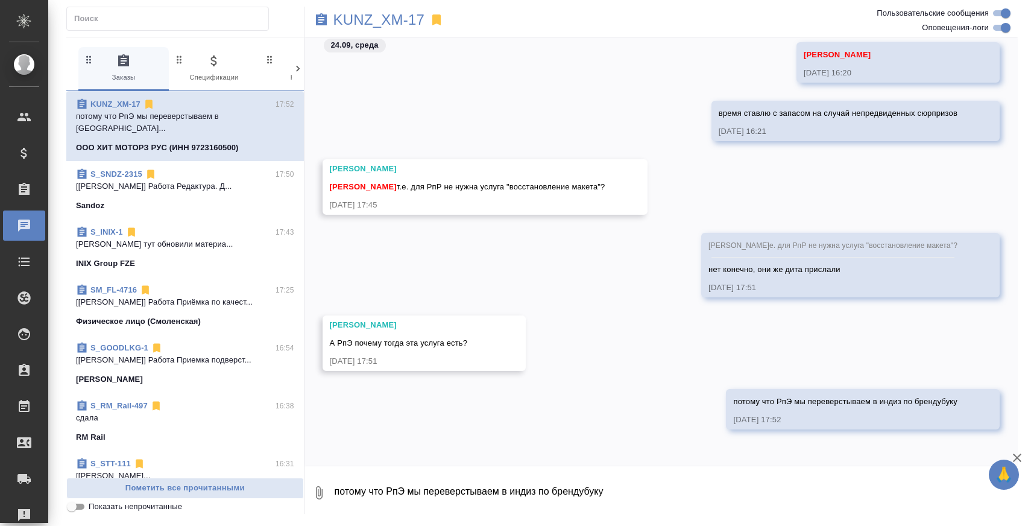
click at [254, 180] on span "S_SNDZ-2315 17:50 [Горшкова Валентина] Работа Редактура. Д... Sandoz" at bounding box center [185, 189] width 218 height 43
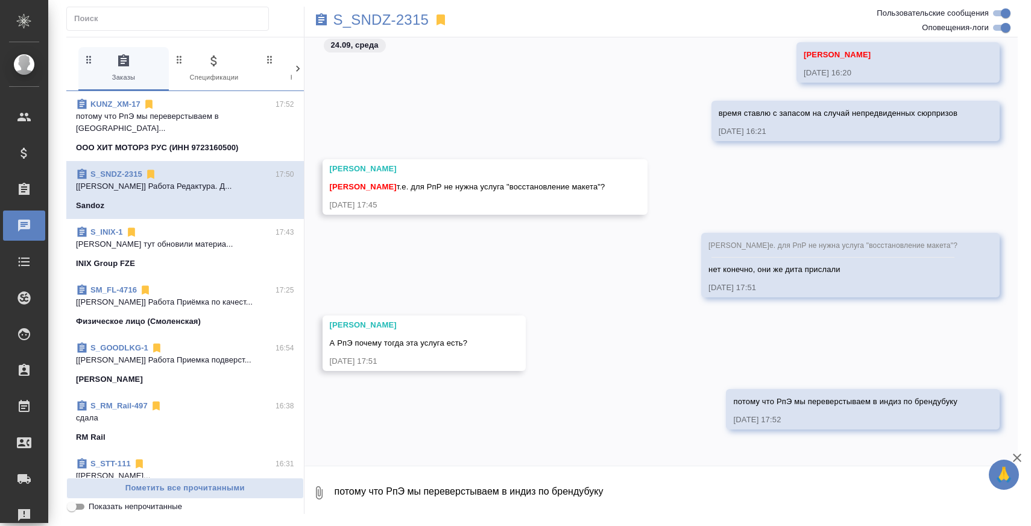
click at [261, 142] on div "ООО ХИТ МОТОРЗ РУС (ИНН 9723160500)" at bounding box center [185, 148] width 218 height 12
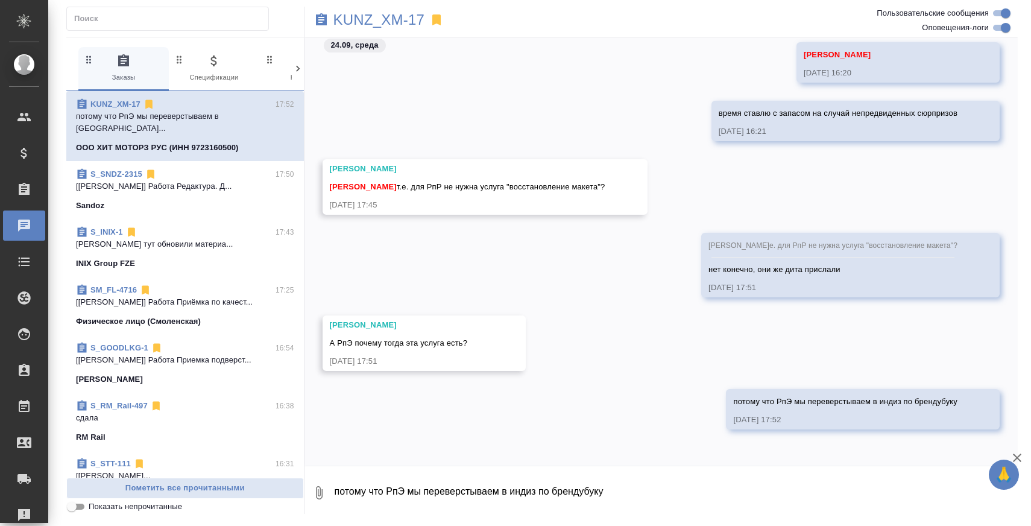
click at [456, 489] on textarea "потому что РпЭ мы переверстываем в индиз по брендубуку" at bounding box center [675, 492] width 685 height 41
click at [339, 490] on textarea "РпР переверстка никакая не нужна, поэтому восстановления макета тут не будет по…" at bounding box center [665, 492] width 665 height 41
click at [546, 496] on textarea "для РпР переверстка никакая не нужна, поэтому восстановления макета тут не буде…" at bounding box center [665, 492] width 665 height 41
click at [870, 496] on textarea "для РпР переверстка никакая не нужна, поэтому восстановления макета тут не буде…" at bounding box center [665, 492] width 665 height 41
click at [710, 491] on textarea "для РпР переверстка никакая не нужна, поэтому восстановления макета тут не буде…" at bounding box center [665, 492] width 665 height 41
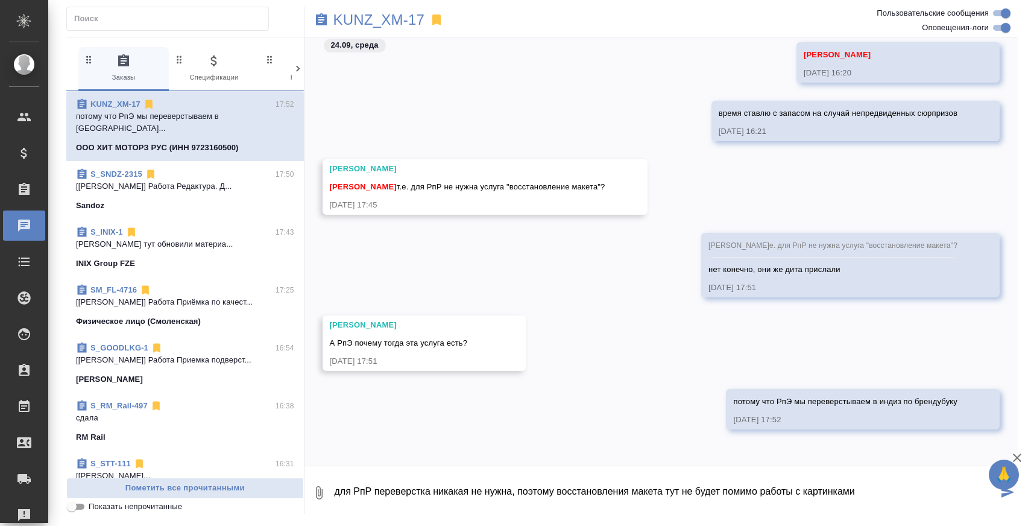
click at [710, 491] on textarea "для РпР переверстка никакая не нужна, поэтому восстановления макета тут не буде…" at bounding box center [665, 492] width 665 height 41
click at [880, 485] on textarea "для РпР переверстка никакая не нужна, поэтому восстановления макета тут нет пом…" at bounding box center [665, 492] width 665 height 41
type textarea "для РпР переверстка никакая не нужна, поэтому восстановления макета тут нет пом…"
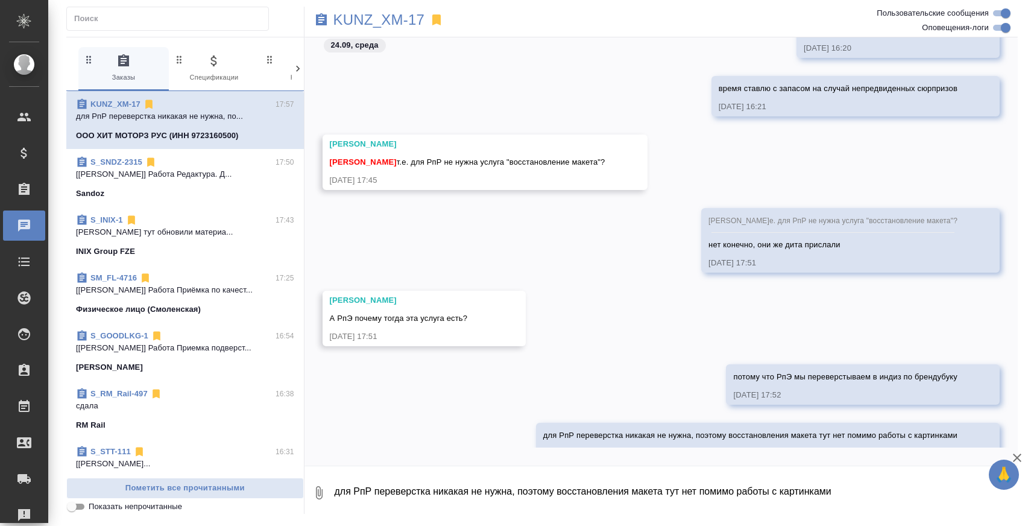
scroll to position [11771, 0]
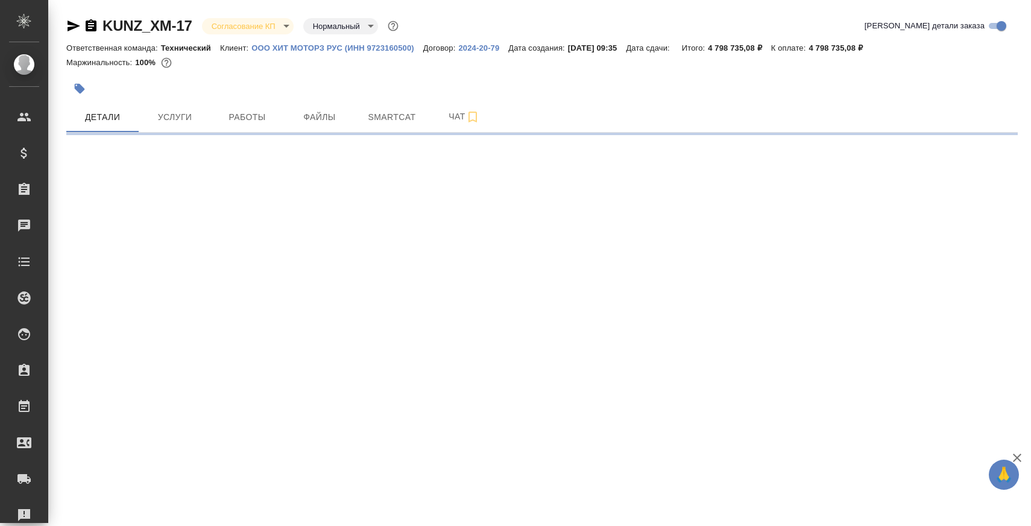
select select "RU"
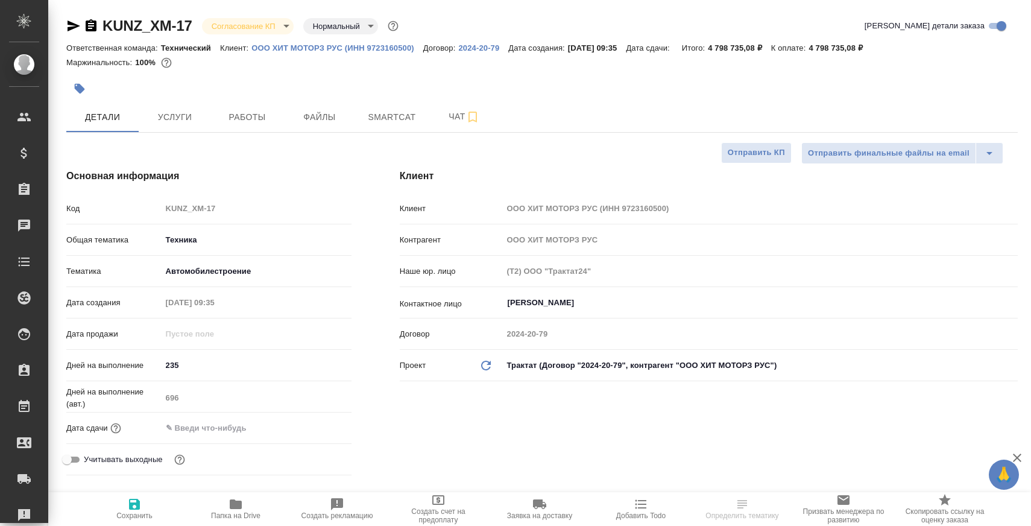
type textarea "x"
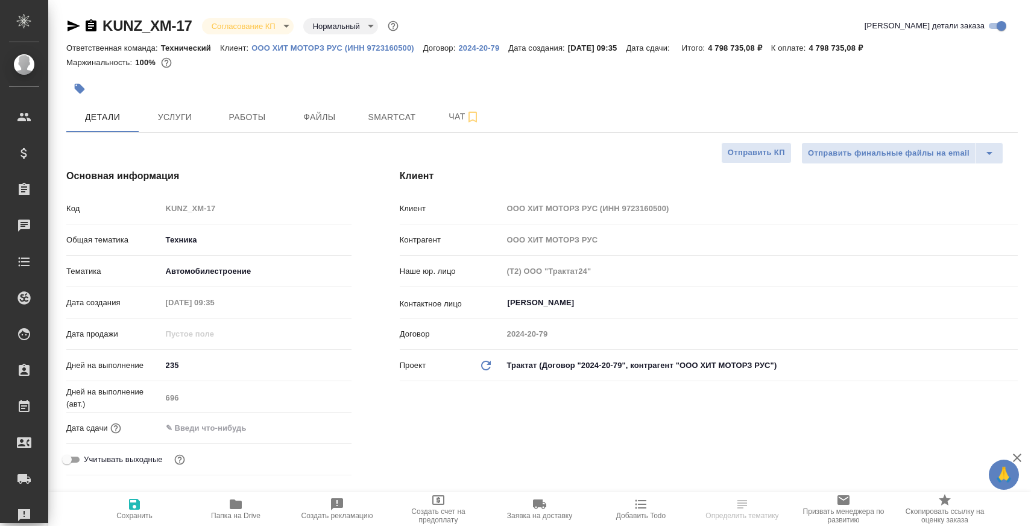
type textarea "x"
click at [265, 506] on span "Папка на Drive" at bounding box center [235, 508] width 87 height 23
type textarea "x"
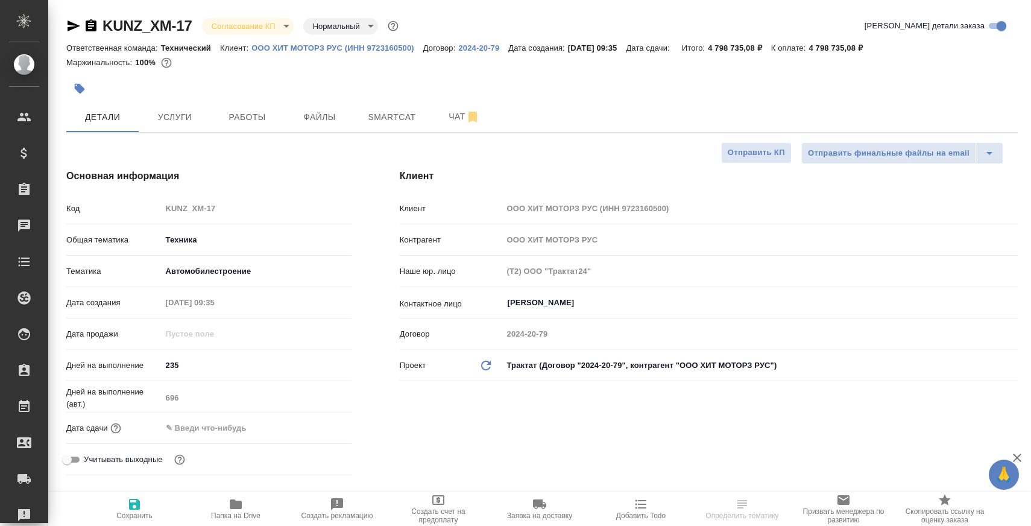
type textarea "x"
select select "RU"
type textarea "x"
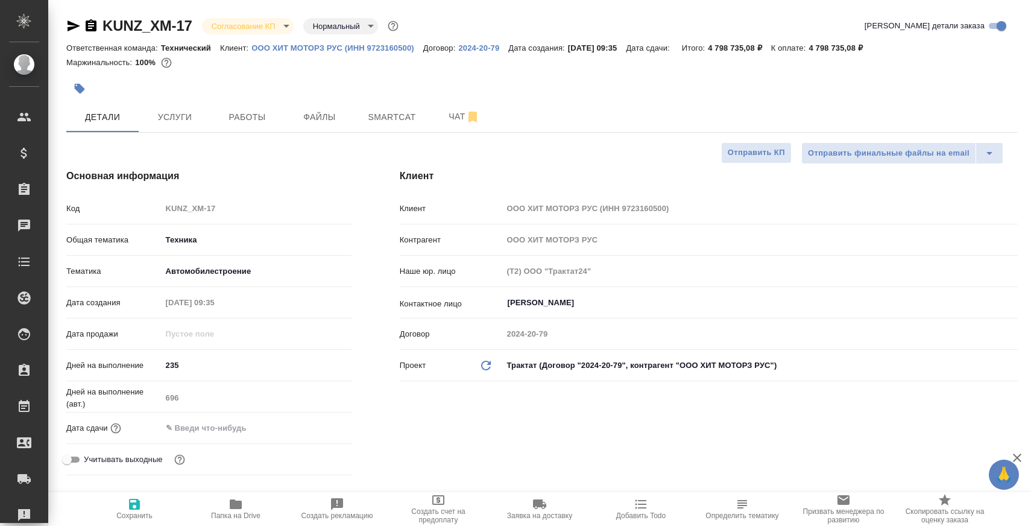
type textarea "x"
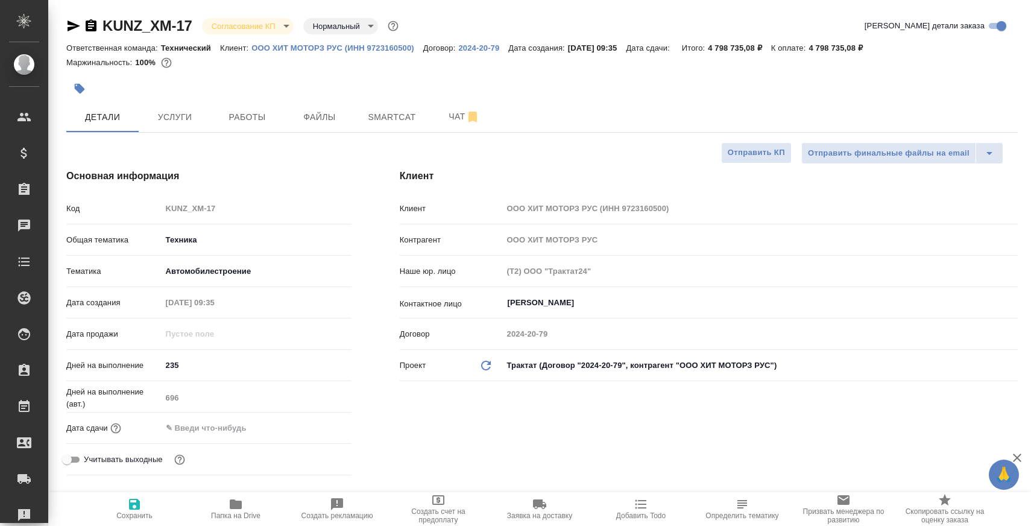
type textarea "x"
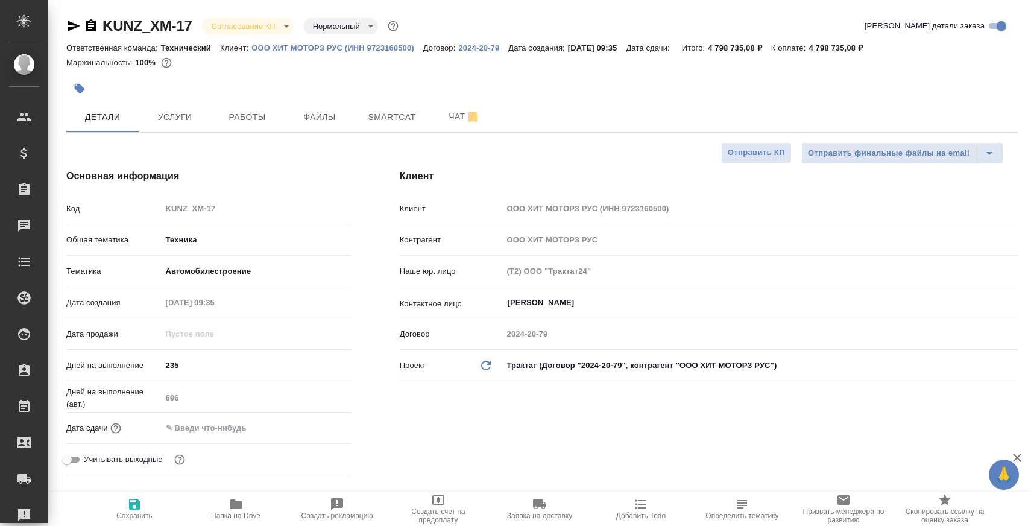
type textarea "x"
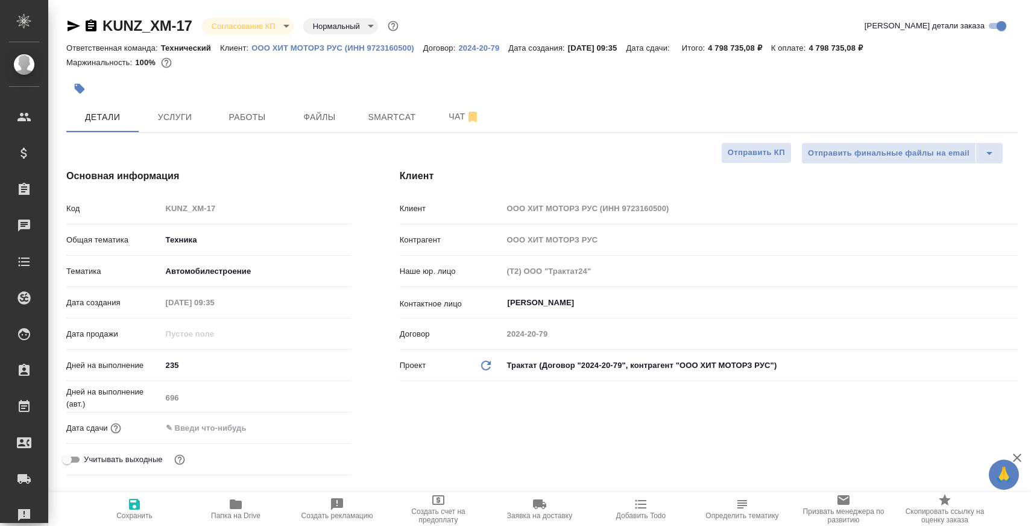
type textarea "x"
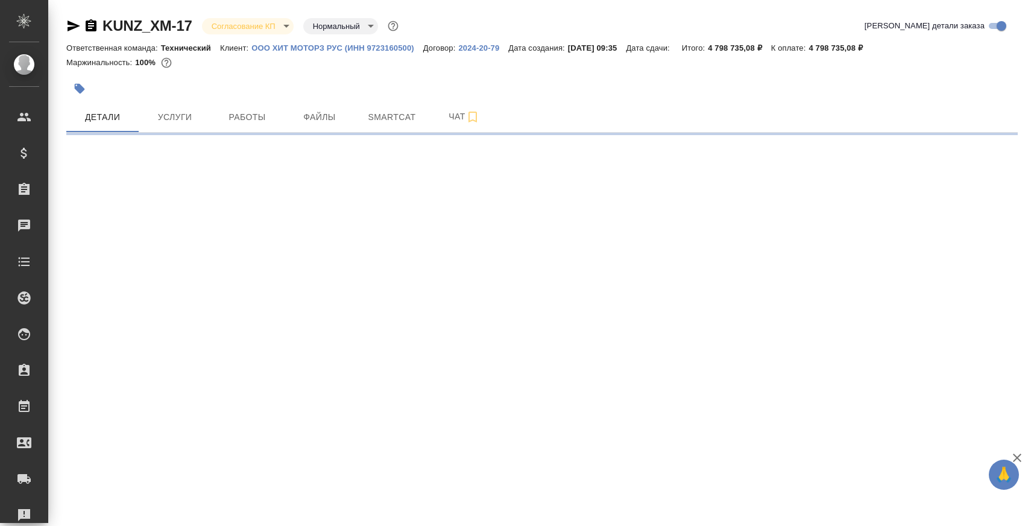
select select "RU"
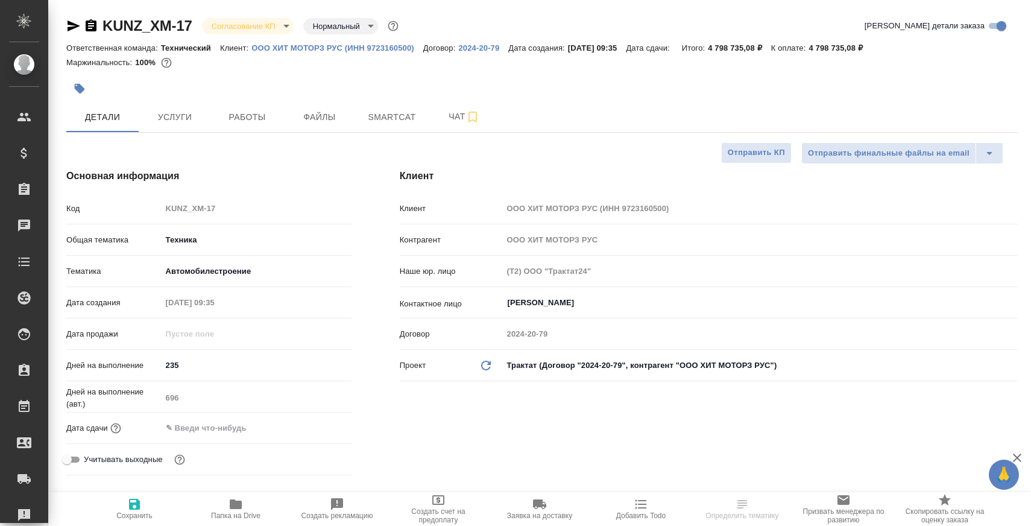
type textarea "x"
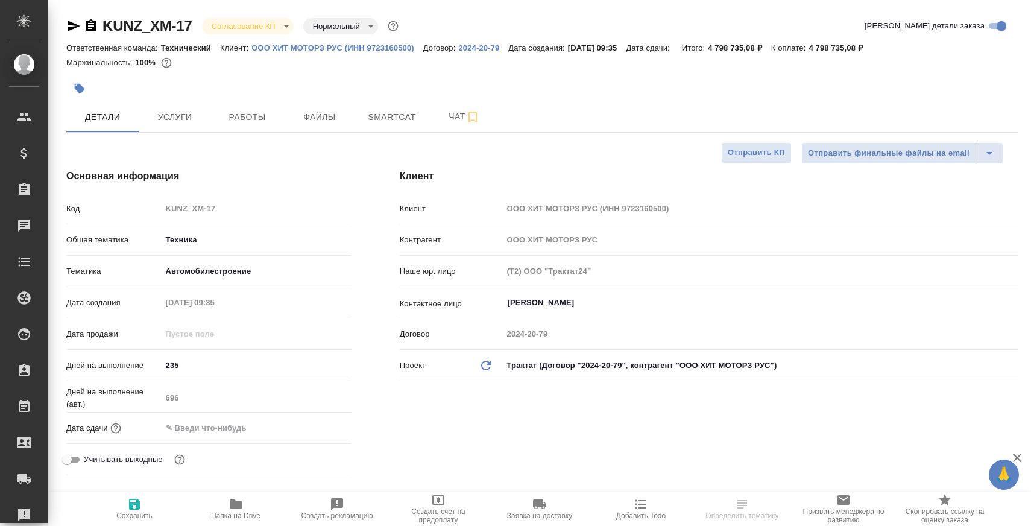
type textarea "x"
click at [432, 106] on button "Чат" at bounding box center [464, 117] width 72 height 30
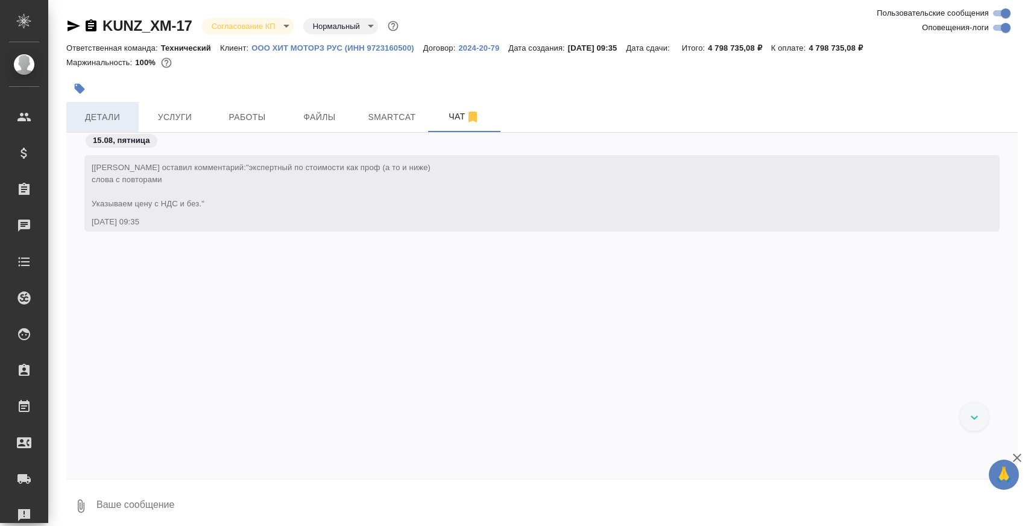
scroll to position [12372, 0]
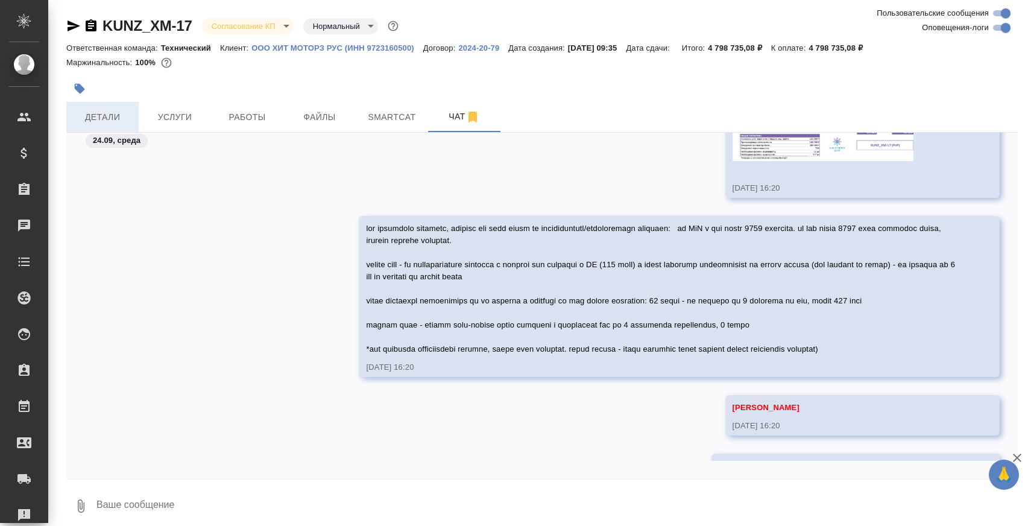
click at [113, 110] on span "Детали" at bounding box center [103, 117] width 58 height 15
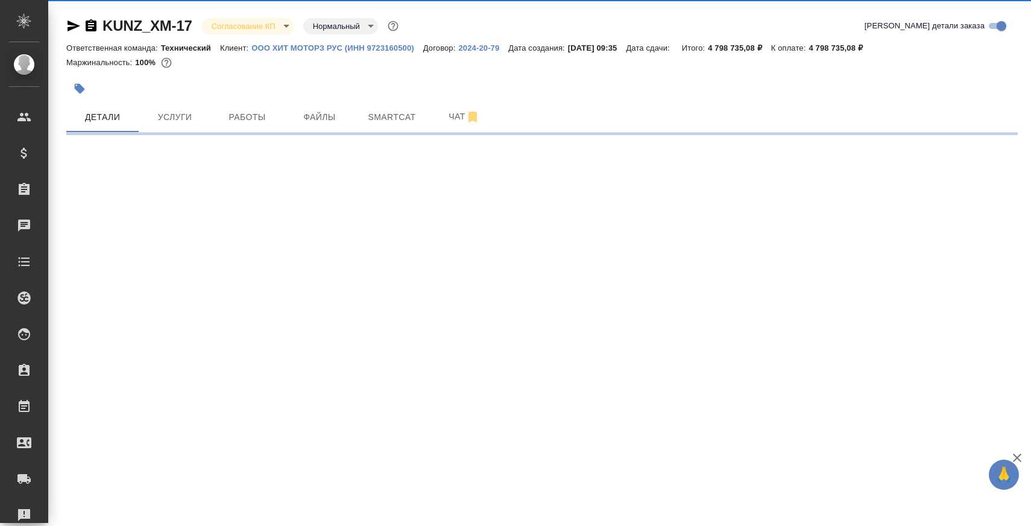
select select "RU"
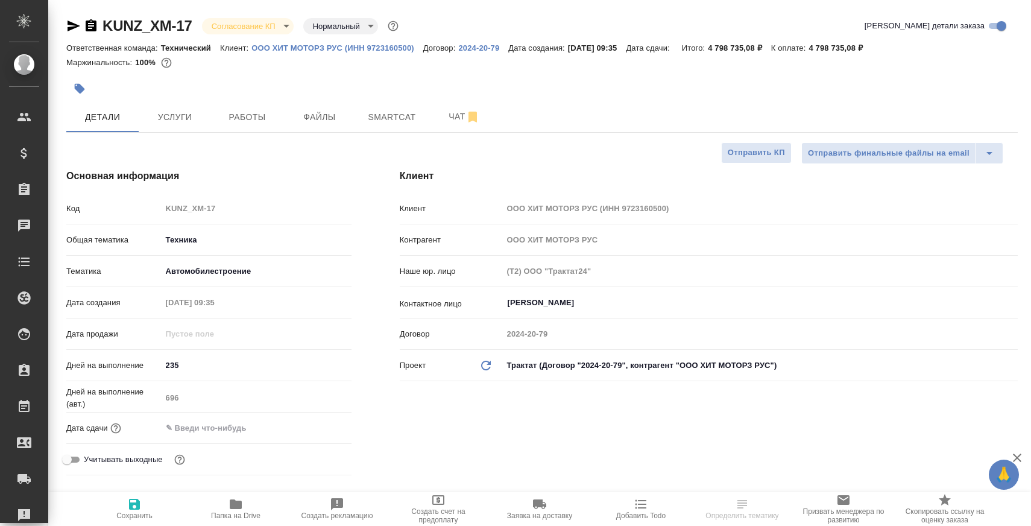
type textarea "x"
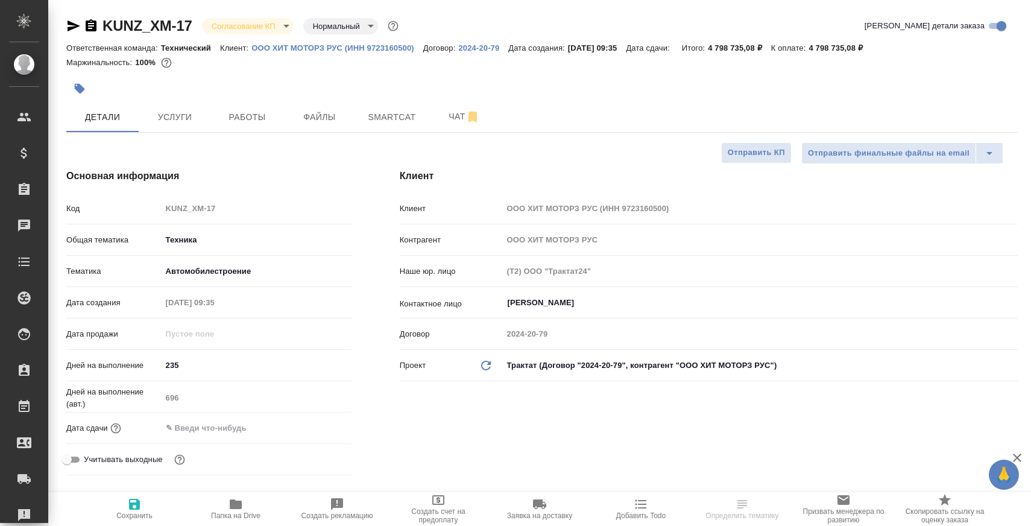
type textarea "x"
select select "RU"
type textarea "x"
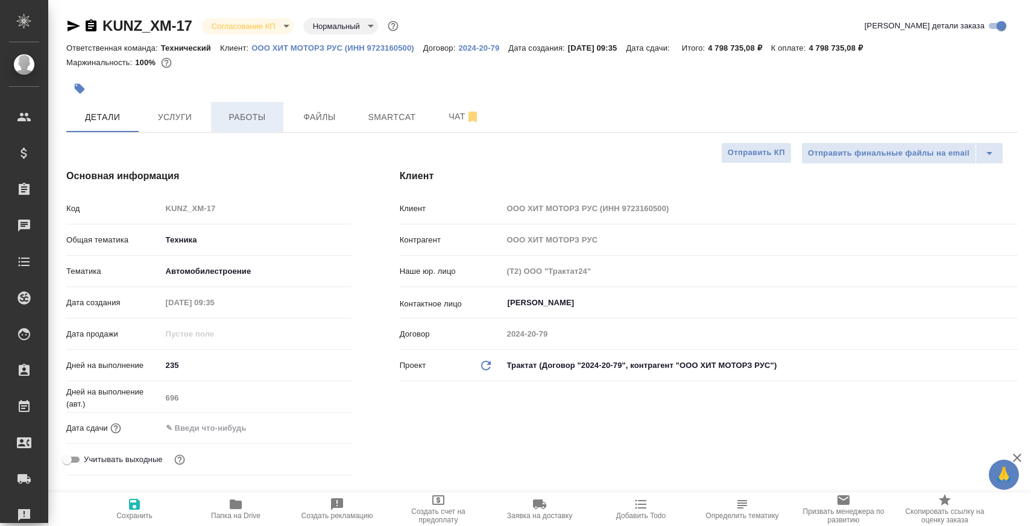
click at [233, 113] on span "Работы" at bounding box center [247, 117] width 58 height 15
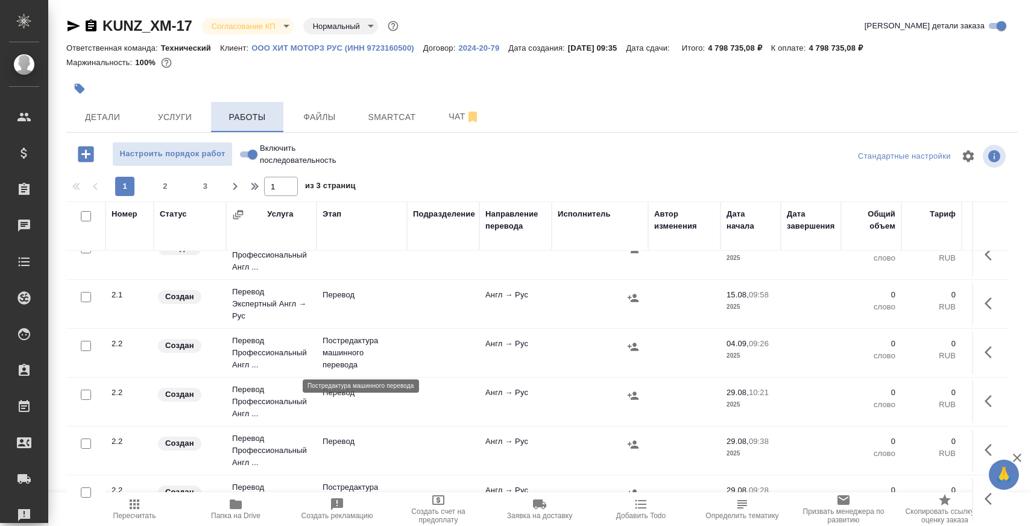
scroll to position [873, 0]
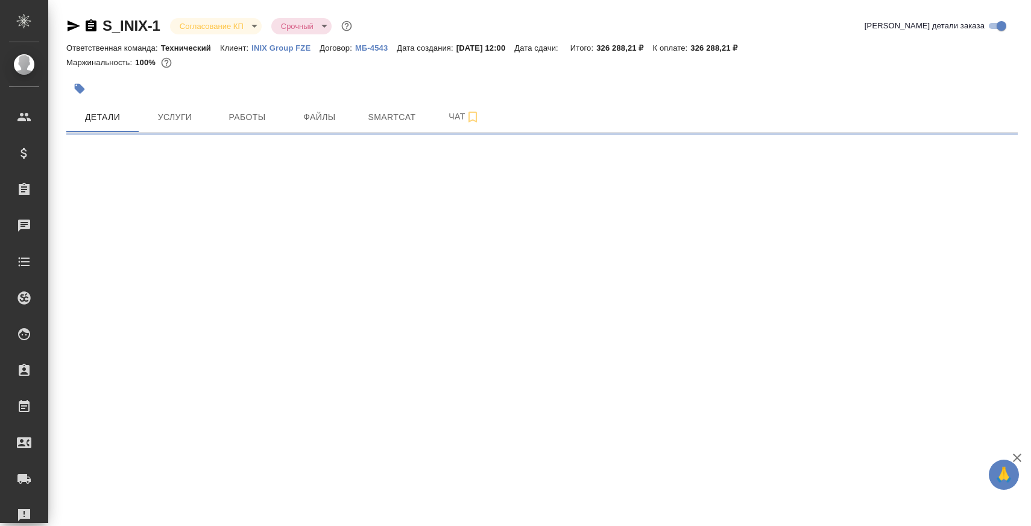
select select "RU"
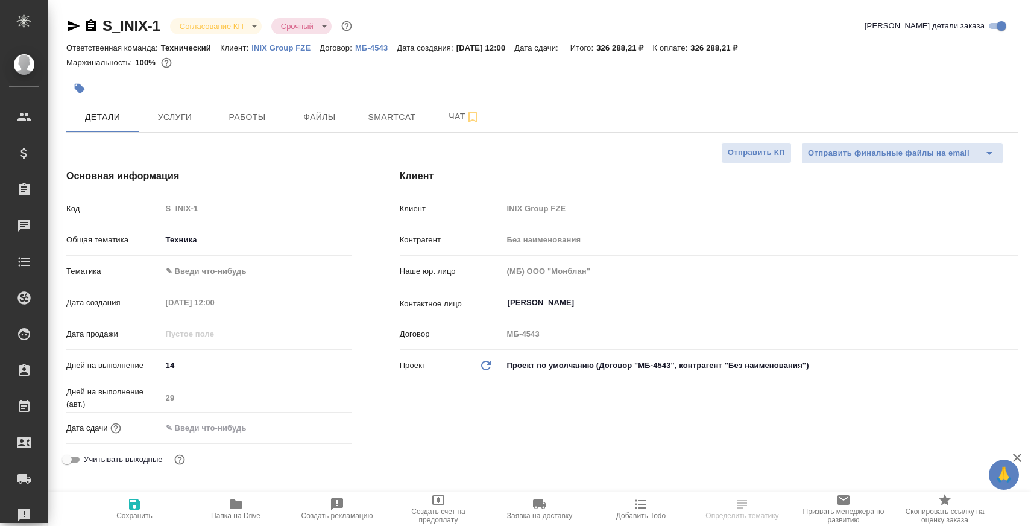
type textarea "x"
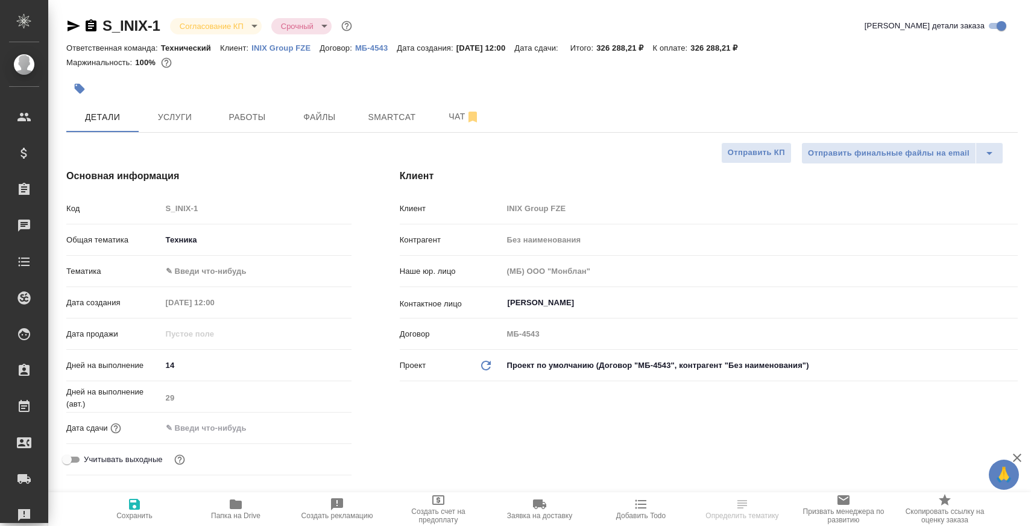
type textarea "x"
click at [259, 505] on span "Папка на Drive" at bounding box center [235, 508] width 87 height 23
select select "RU"
type textarea "x"
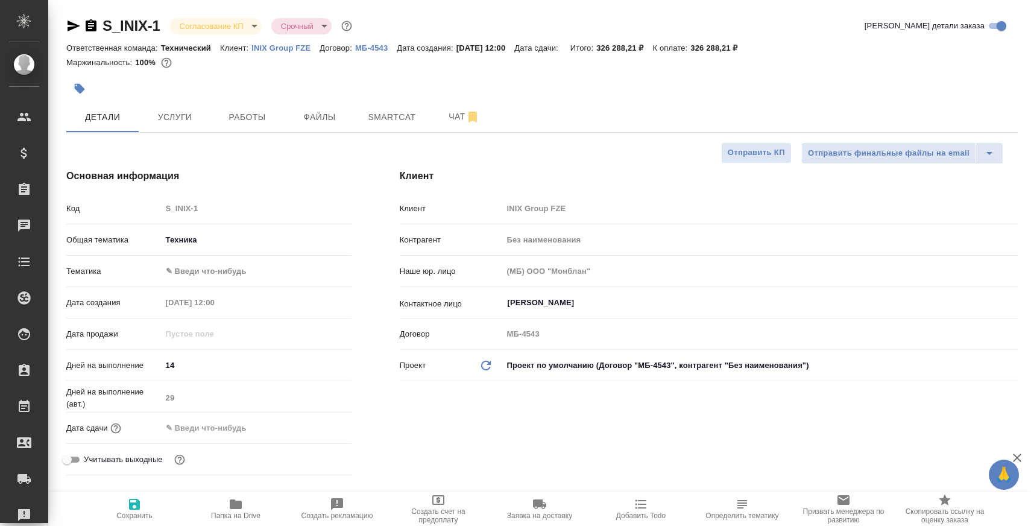
type textarea "x"
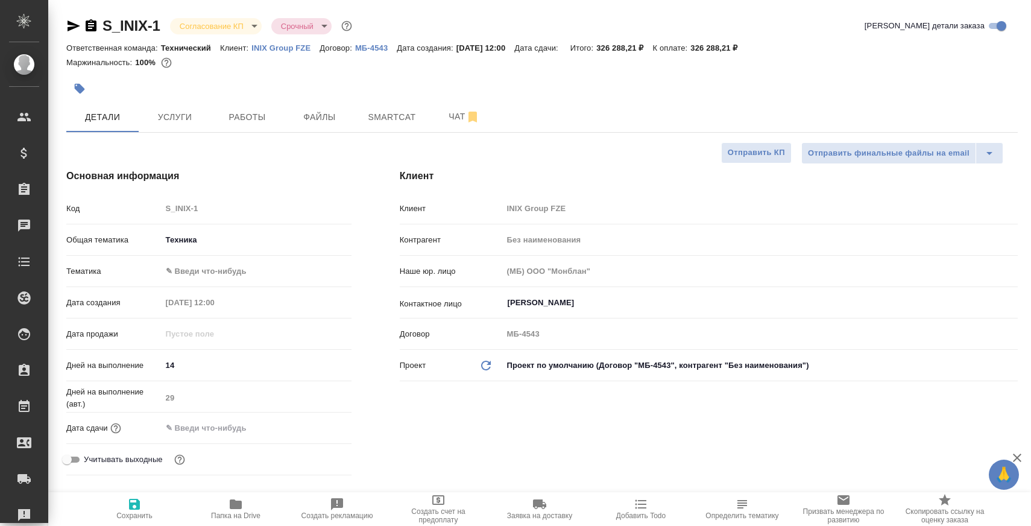
type textarea "x"
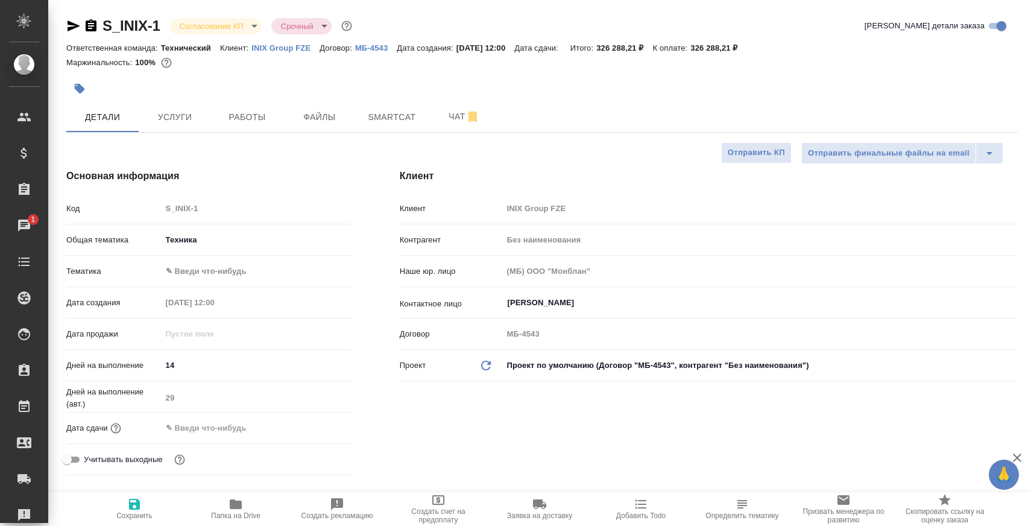
type textarea "x"
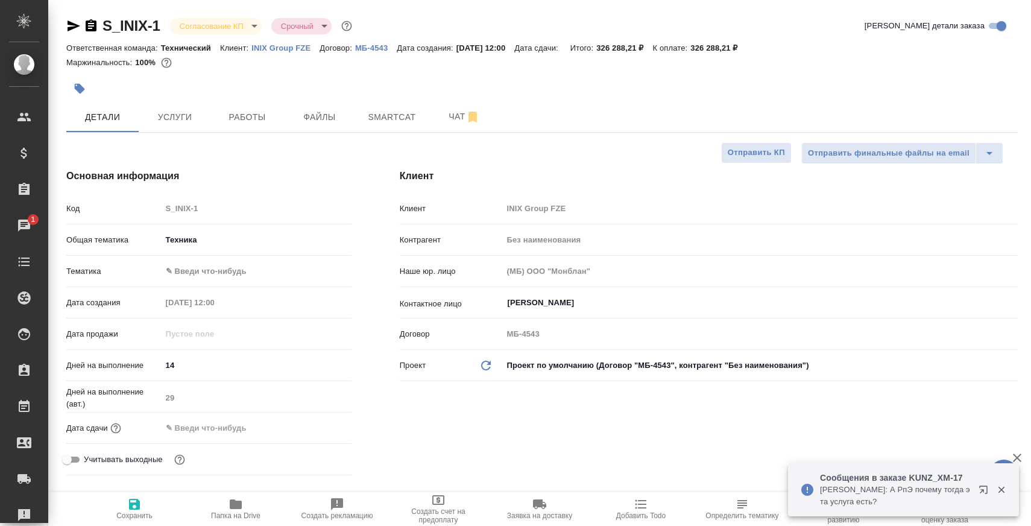
type textarea "x"
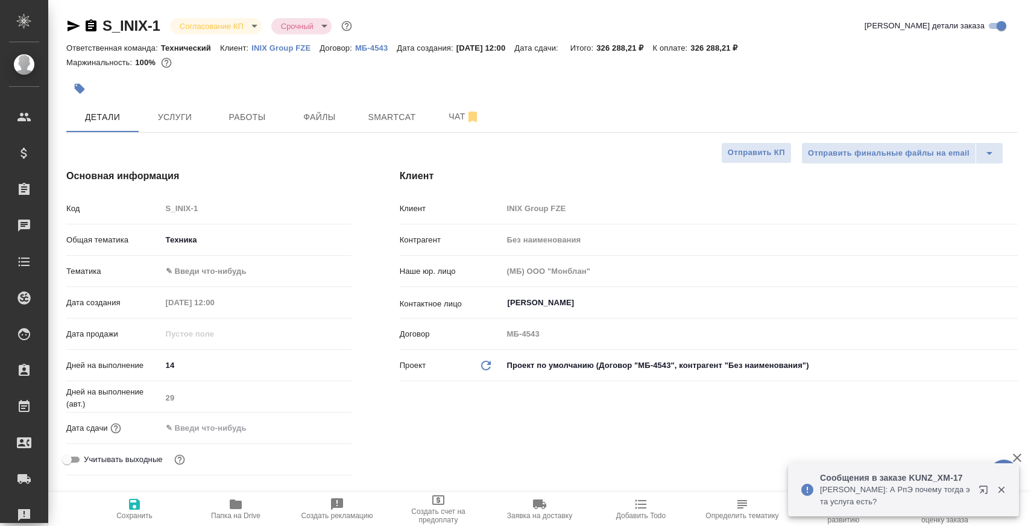
type textarea "x"
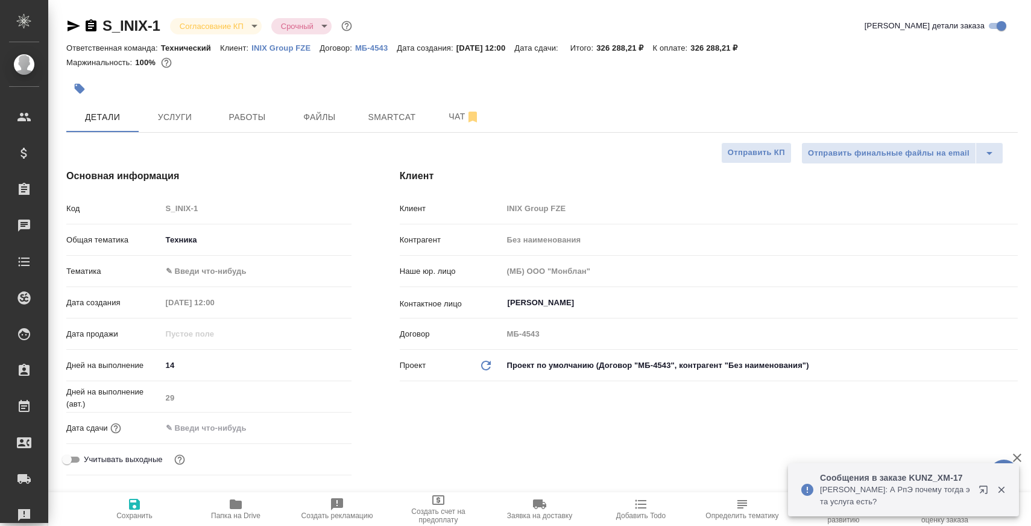
type textarea "x"
click at [443, 118] on span "Чат" at bounding box center [464, 116] width 58 height 15
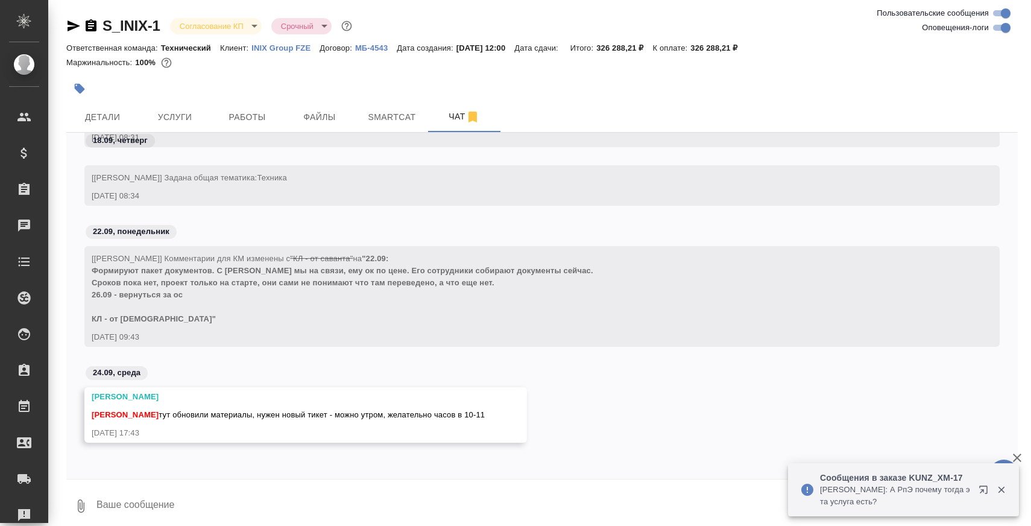
scroll to position [8, 0]
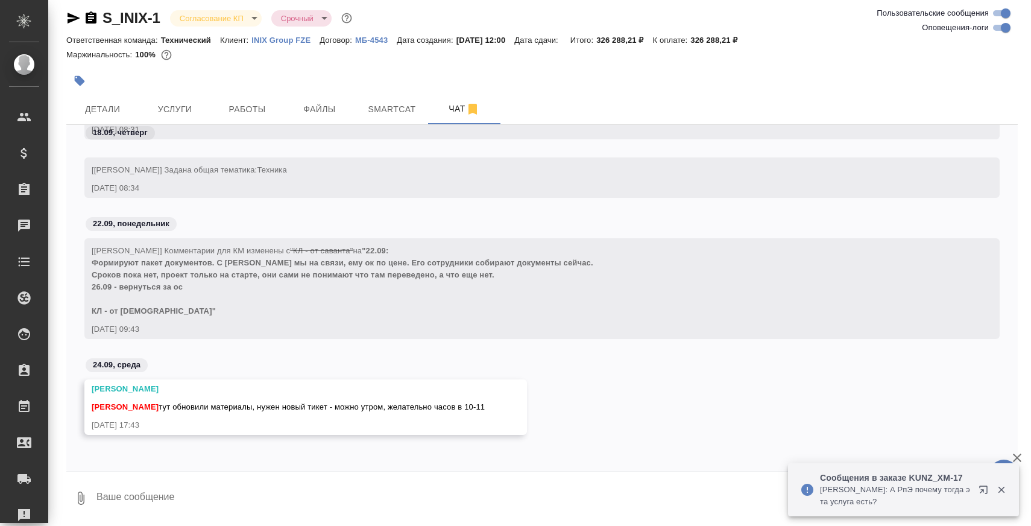
click at [364, 371] on div "24.09, среда" at bounding box center [541, 368] width 951 height 22
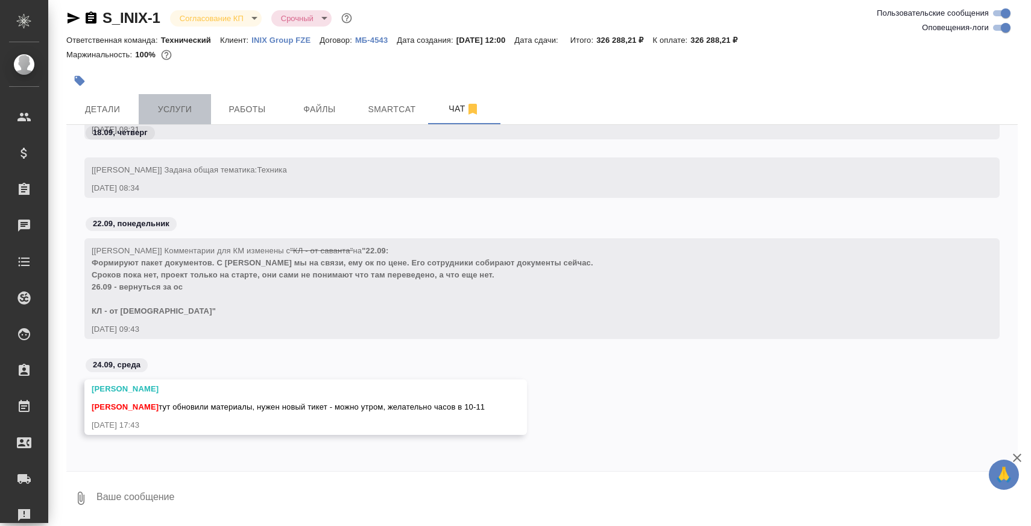
click at [177, 109] on span "Услуги" at bounding box center [175, 109] width 58 height 15
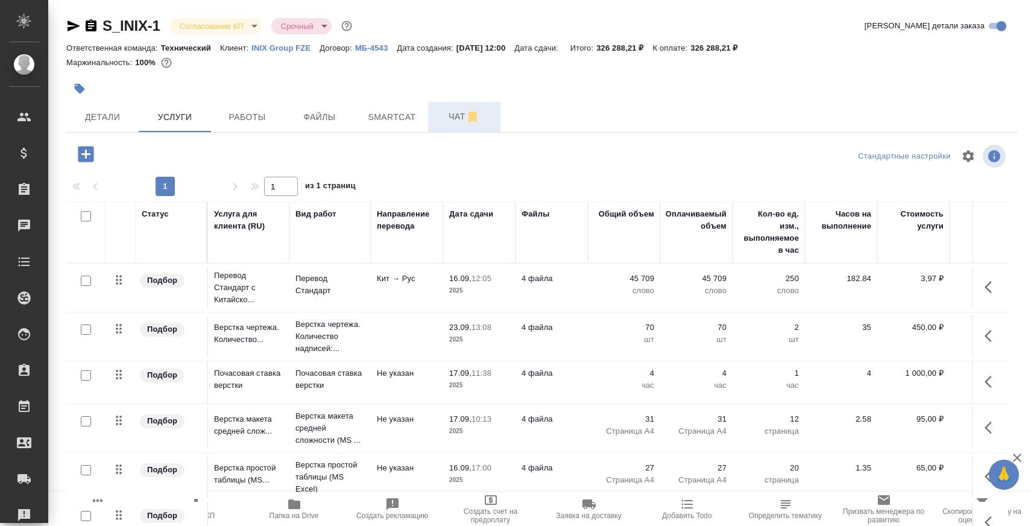
click at [445, 120] on span "Чат" at bounding box center [464, 116] width 58 height 15
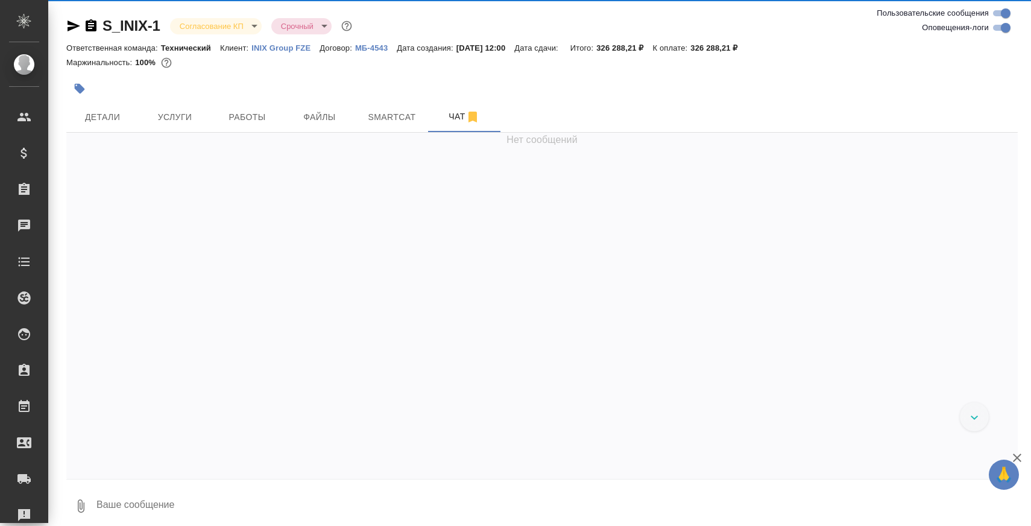
scroll to position [1847, 0]
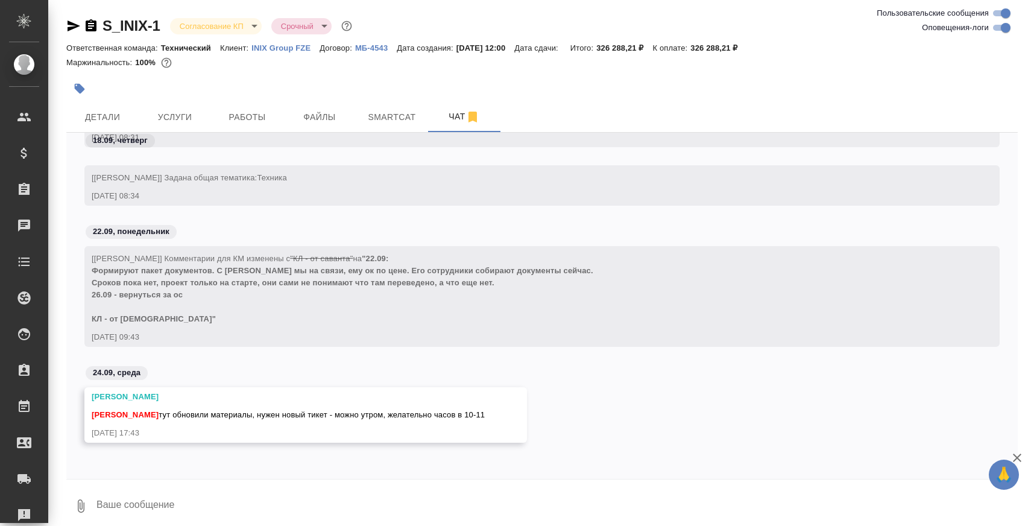
click at [429, 512] on textarea at bounding box center [556, 505] width 922 height 41
type textarea "сразу вопросы напишу:"
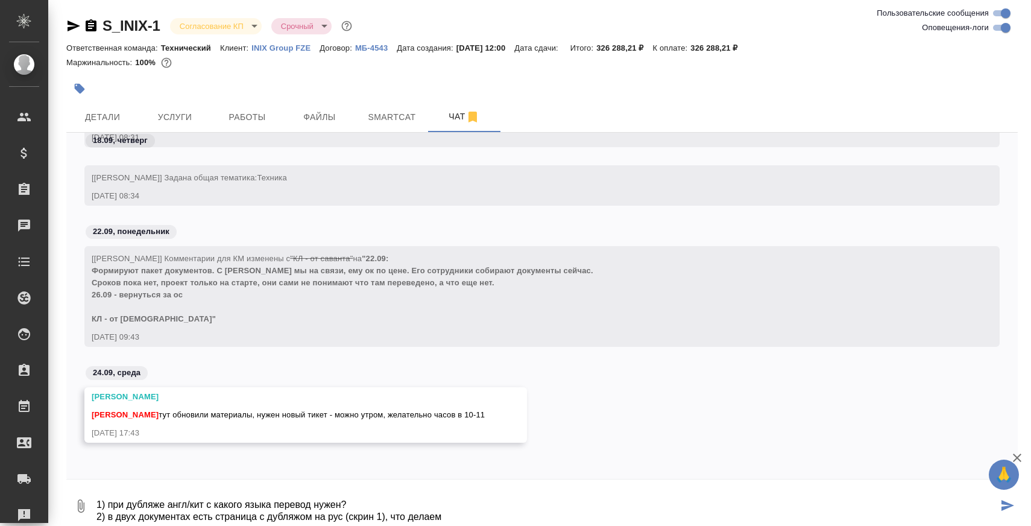
paste textarea "?"
drag, startPoint x: 457, startPoint y: 516, endPoint x: 754, endPoint y: 518, distance: 296.6
click at [754, 518] on textarea "1) при дубляже англ/кит с какого языка перевод нужен? 2) в двух документах есть…" at bounding box center [546, 505] width 903 height 41
click at [456, 519] on textarea "1) при дубляже англ/кит с какого языка перевод нужен? 2) в двух документах есть…" at bounding box center [546, 505] width 903 height 41
click at [631, 510] on textarea "1) при дубляже англ/кит с какого языка перевод нужен? 2) в двух документах есть…" at bounding box center [546, 505] width 903 height 41
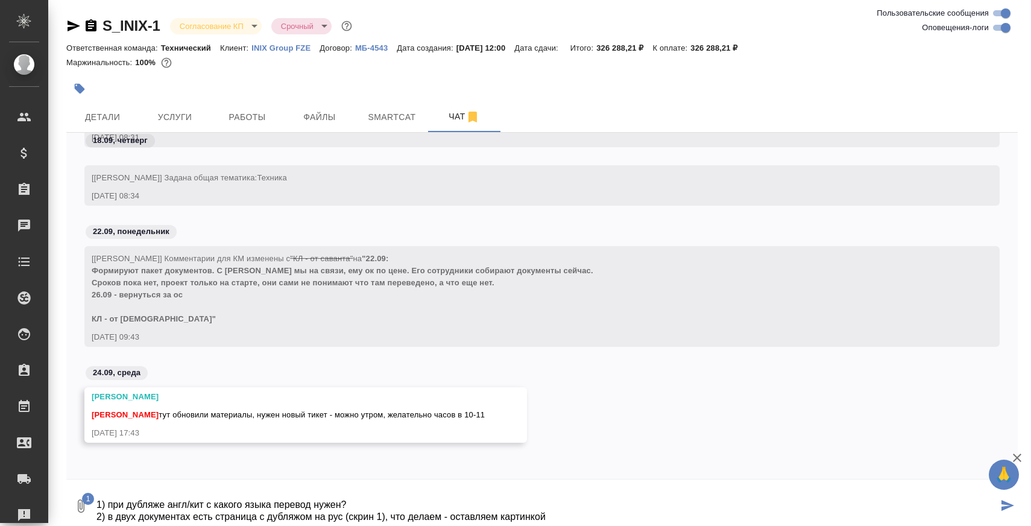
click at [620, 512] on textarea "1) при дубляже англ/кит с какого языка перевод нужен? 2) в двух документах есть…" at bounding box center [546, 505] width 903 height 41
drag, startPoint x: 555, startPoint y: 515, endPoint x: 709, endPoint y: 512, distance: 154.4
click at [709, 512] on textarea "1) при дубляже англ/кит с какого языка перевод нужен? 2) в двух документах есть…" at bounding box center [546, 505] width 903 height 41
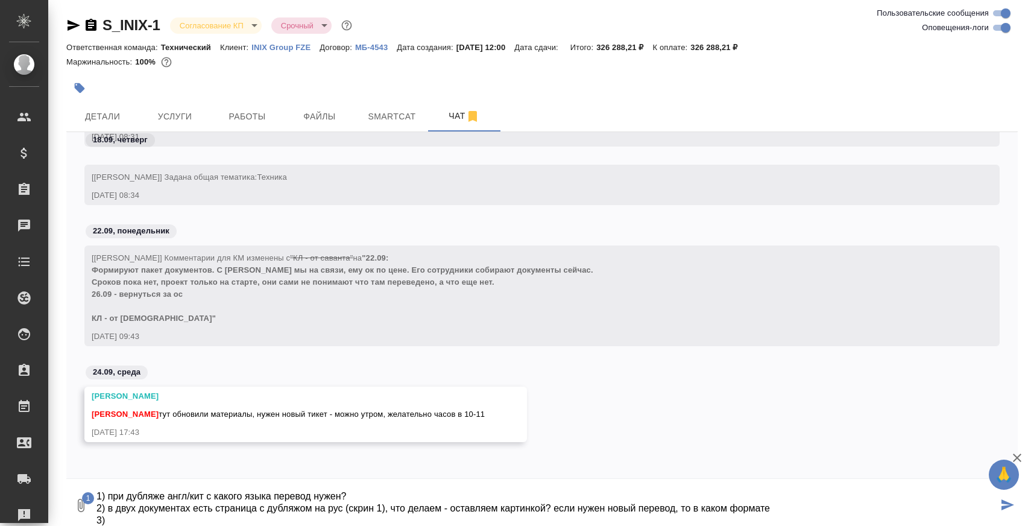
click at [765, 494] on textarea "1) при дубляже англ/кит с какого языка перевод нужен? 2) в двух документах есть…" at bounding box center [546, 505] width 903 height 41
click at [765, 499] on textarea "1) при дубляже англ/кит с какого языка перевод нужен? 2) в двух документах есть…" at bounding box center [546, 505] width 903 height 41
click at [760, 508] on textarea "1) при дубляже англ/кит с какого языка перевод нужен? 2) в двух документах есть…" at bounding box center [546, 505] width 903 height 41
click at [339, 511] on textarea "1) при дубляже англ/кит с какого языка перевод нужен? 2) в двух документах есть…" at bounding box center [546, 505] width 903 height 41
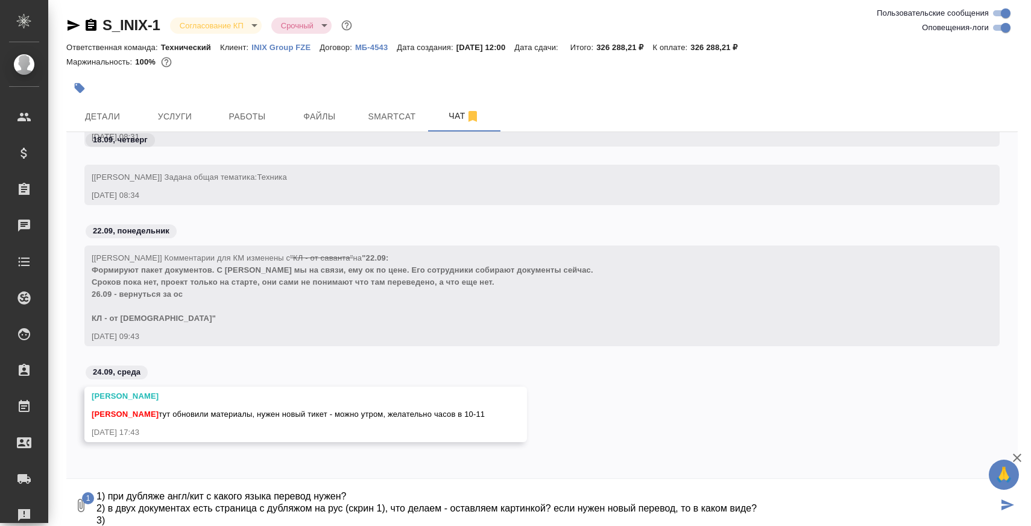
click at [335, 517] on textarea "1) при дубляже англ/кит с какого языка перевод нужен? 2) в двух документах есть…" at bounding box center [546, 505] width 903 height 41
paste textarea
type textarea "1) при дубляже англ/кит с какого языка перевод нужен? 2) в двух документах есть…"
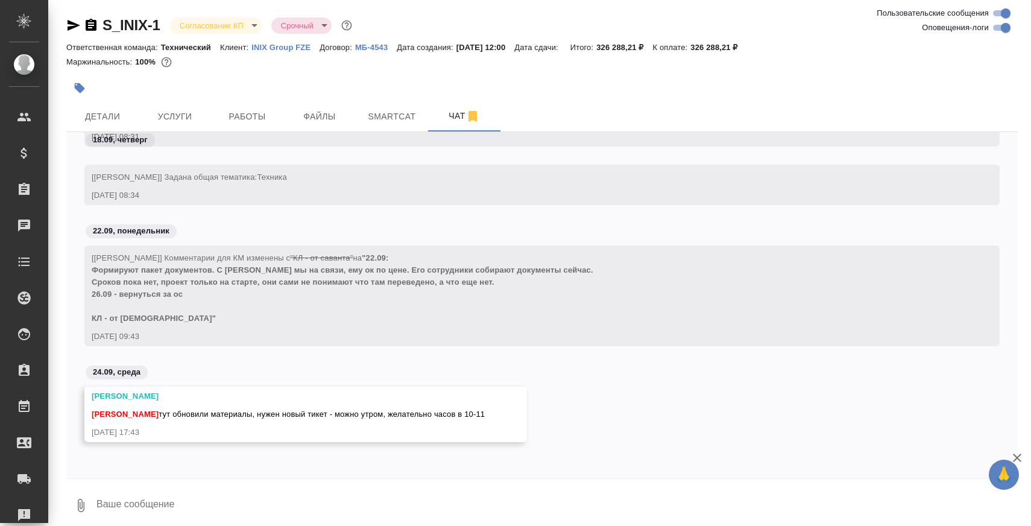
scroll to position [0, 0]
type textarea """
type textarea "2"
type textarea """
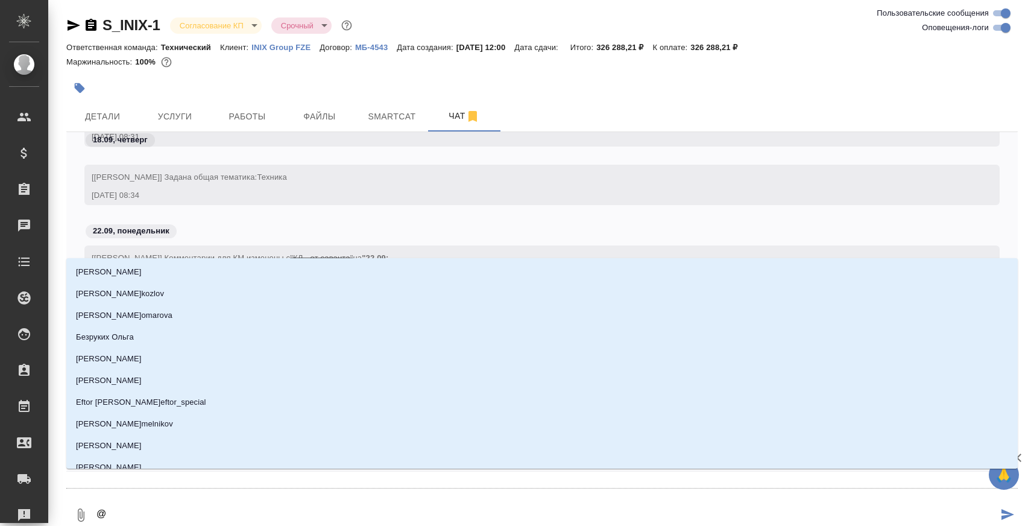
type textarea "@Н"
type input "Н"
type textarea "@Ни"
type input "Ни"
type textarea "@Ник"
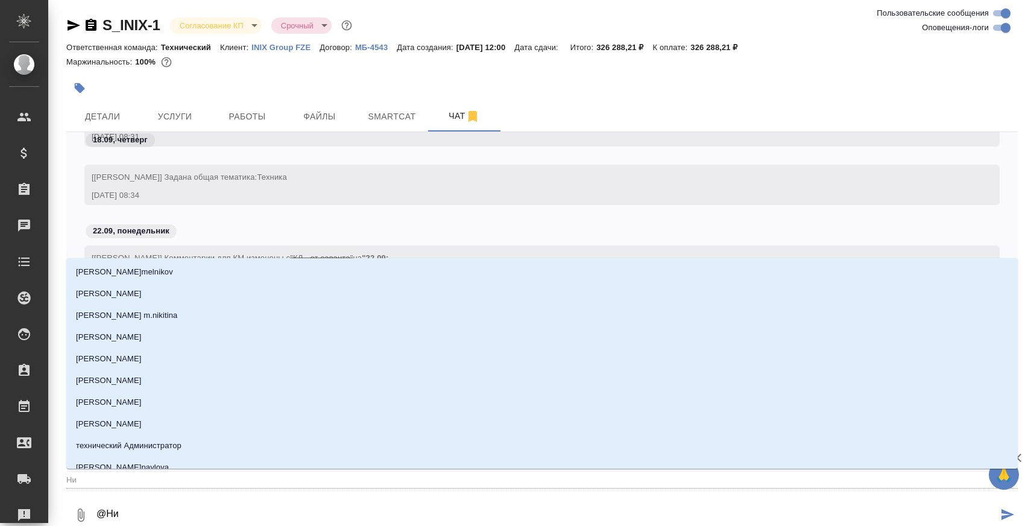
type input "Ник"
type textarea "@Ники"
type input "Ники"
type textarea "@Никиф"
type input "Никиф"
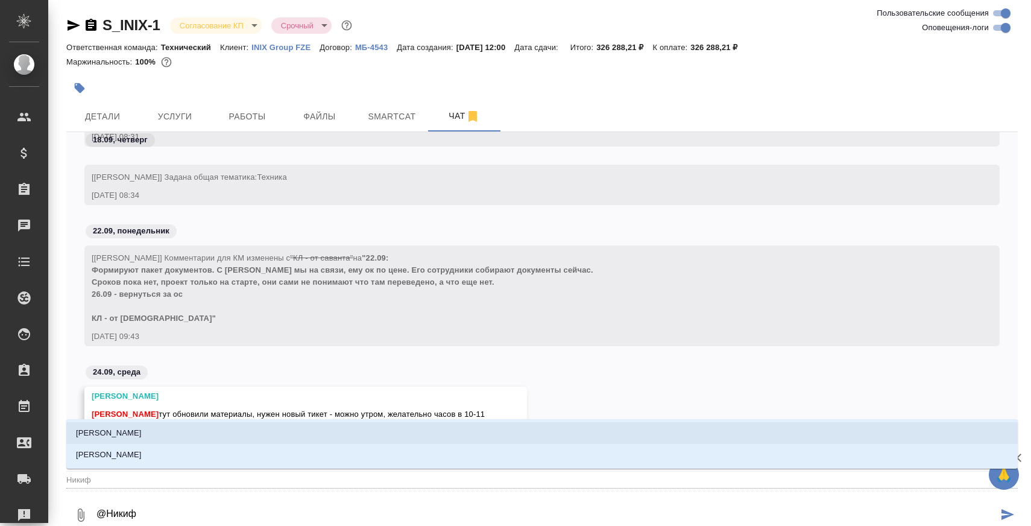
click at [275, 436] on li "Никифорова Валерия" at bounding box center [541, 433] width 951 height 22
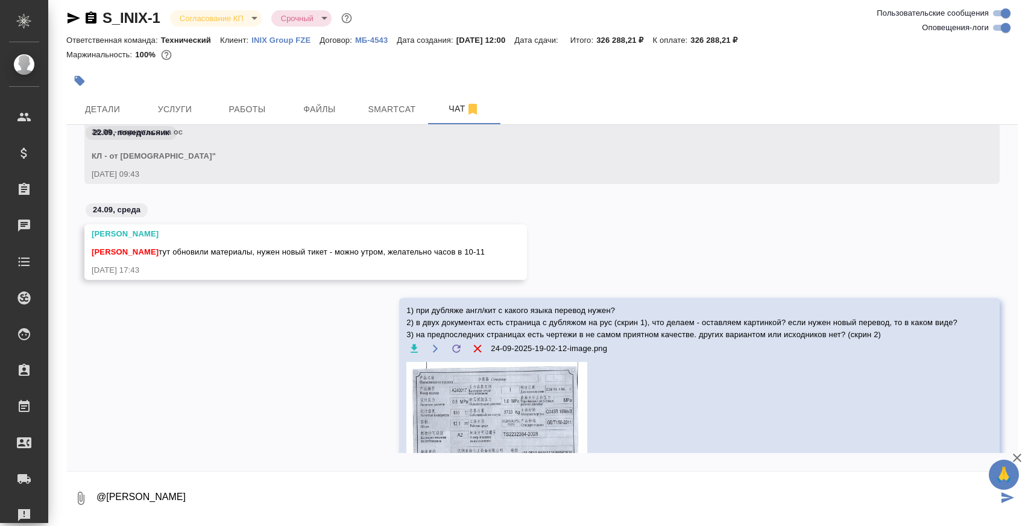
scroll to position [2009, 0]
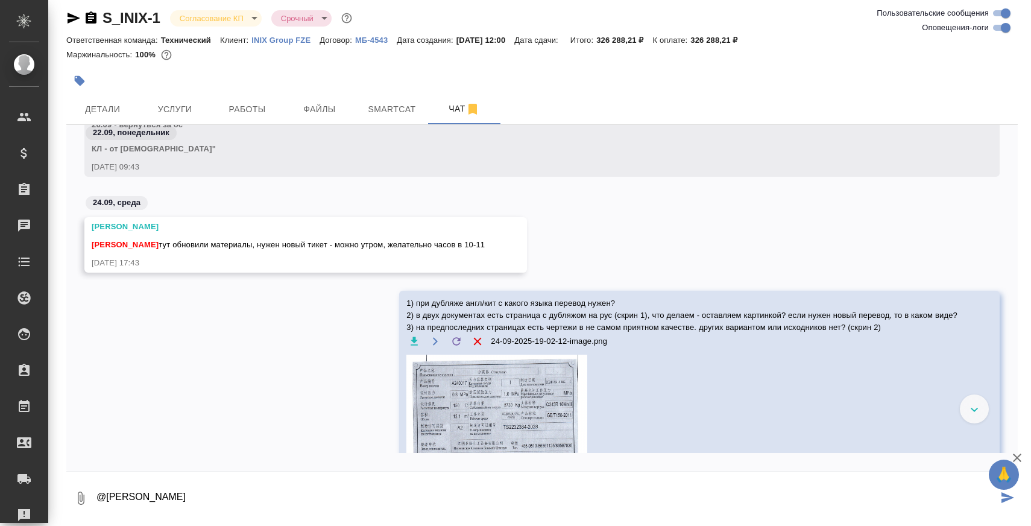
click at [255, 505] on textarea "@Никифорова Валерия" at bounding box center [546, 497] width 903 height 41
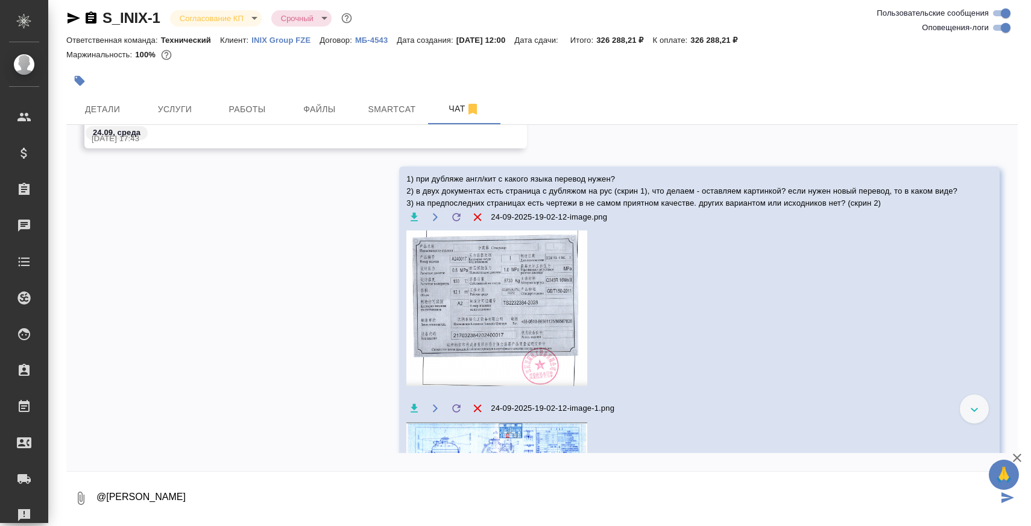
scroll to position [2131, 0]
type textarea "@Никифорова Валерия тикет уже пришлю завтра"
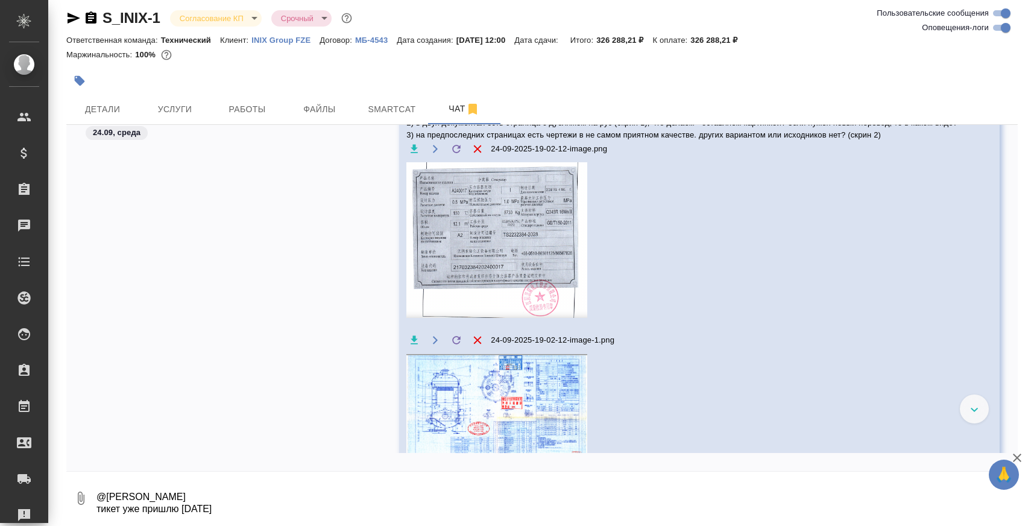
scroll to position [2171, 0]
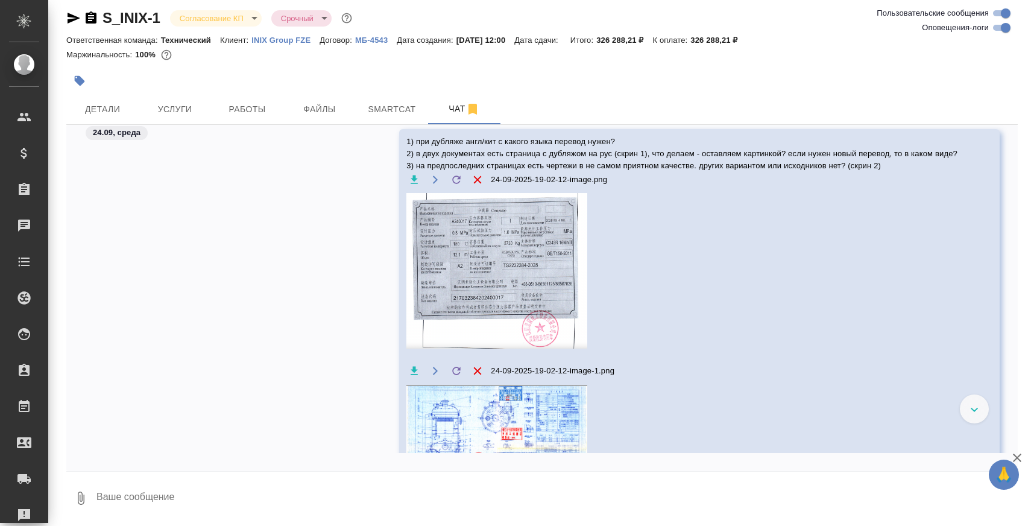
click at [526, 269] on img at bounding box center [496, 271] width 181 height 156
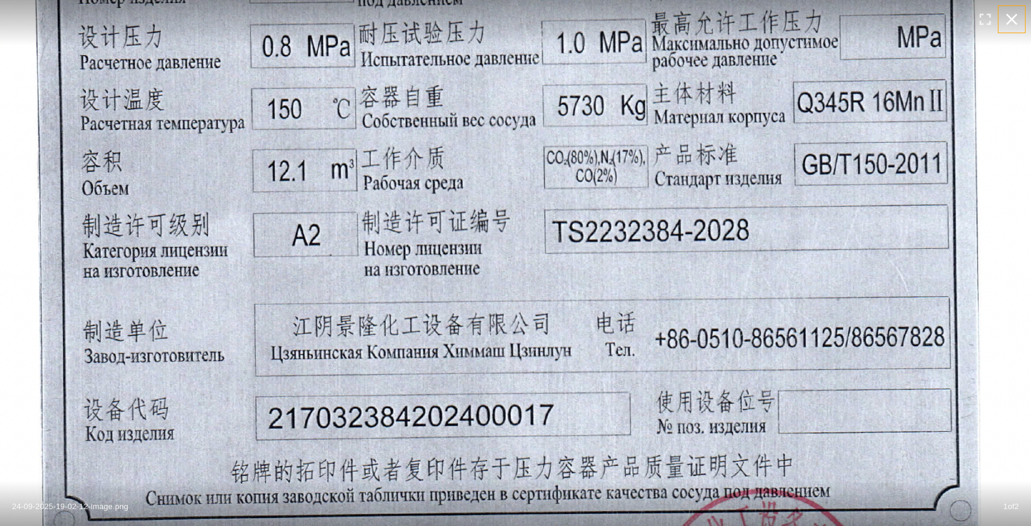
click at [1014, 20] on icon "button" at bounding box center [1011, 19] width 19 height 19
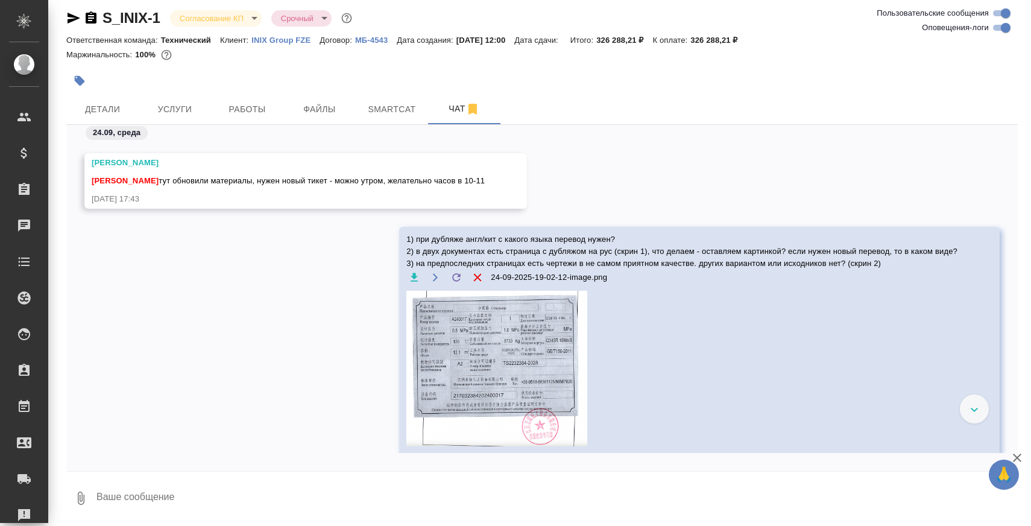
scroll to position [2357, 0]
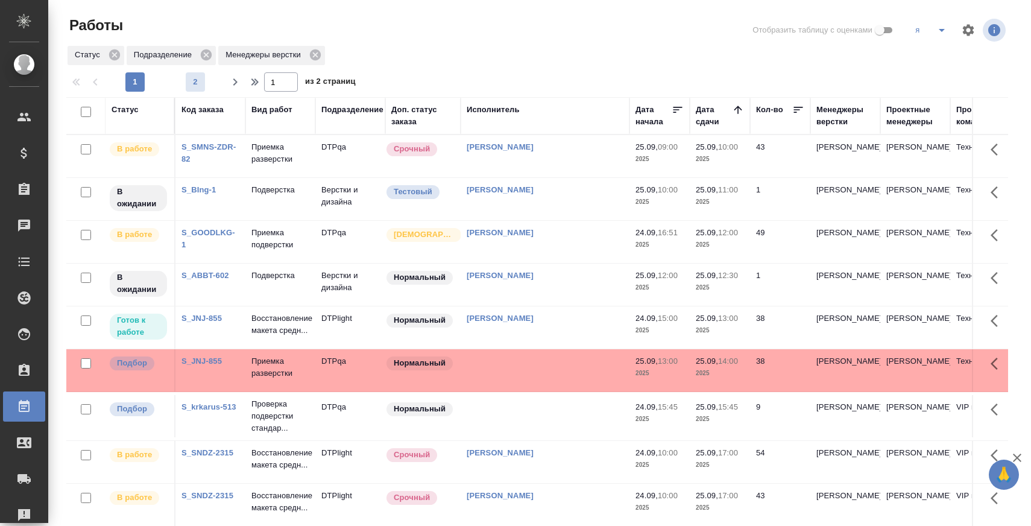
click at [203, 82] on span "2" at bounding box center [195, 82] width 19 height 12
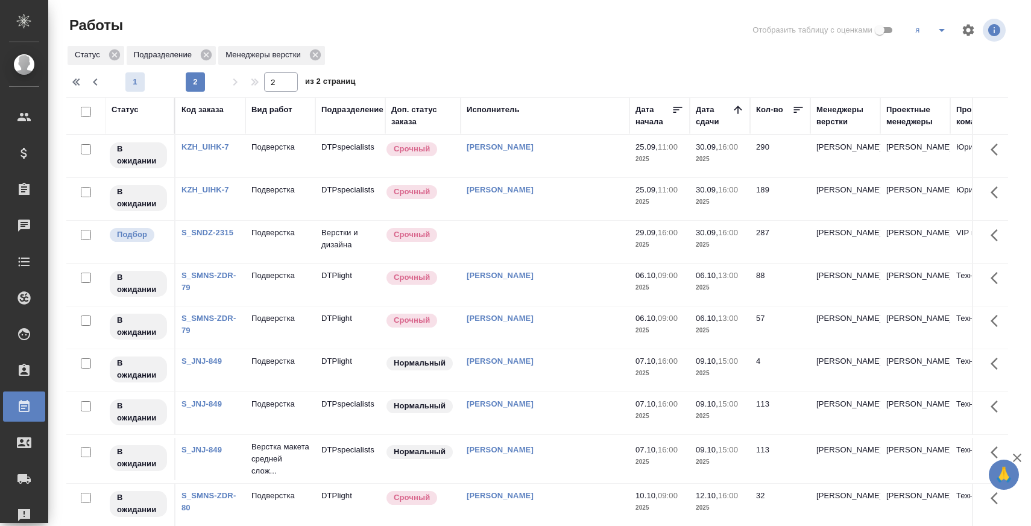
click at [142, 85] on span "1" at bounding box center [134, 82] width 19 height 12
type input "1"
